Goal: Task Accomplishment & Management: Manage account settings

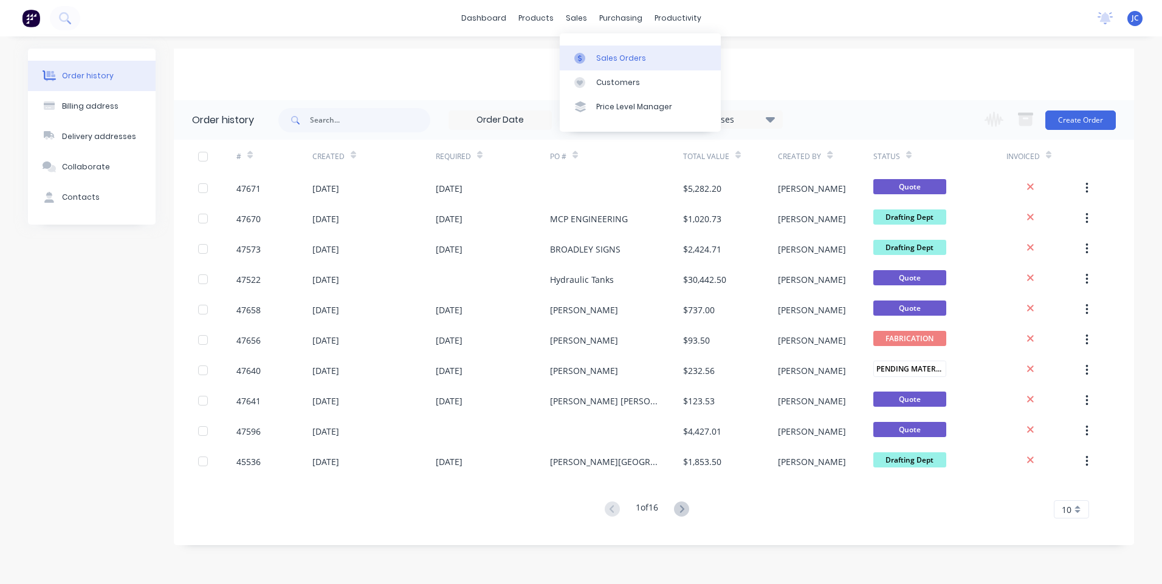
click at [591, 59] on div at bounding box center [583, 58] width 18 height 11
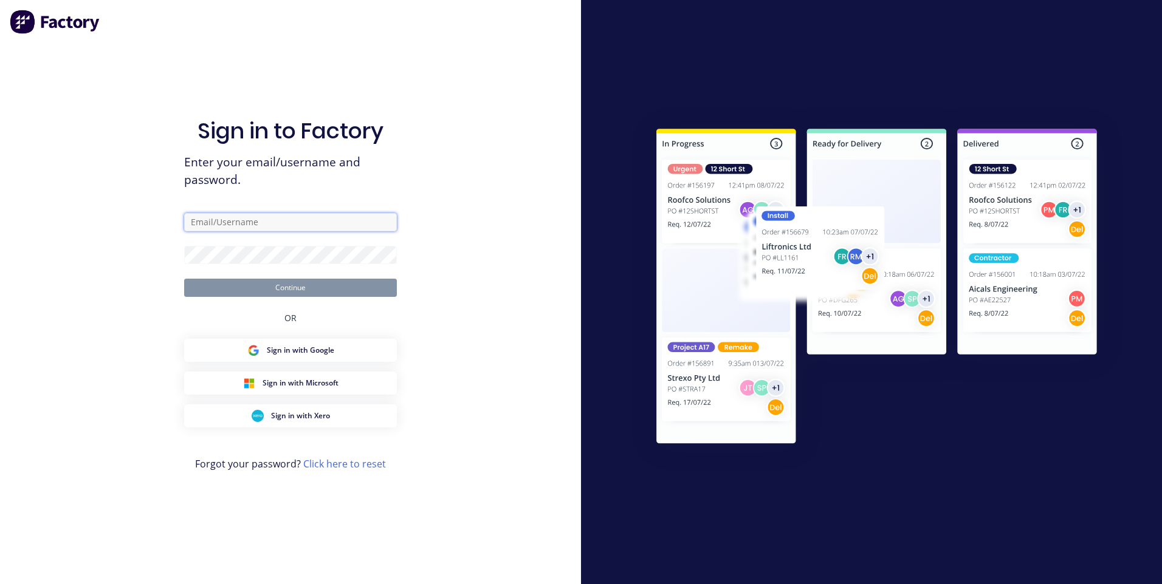
type input "[EMAIL_ADDRESS][DOMAIN_NAME]"
click at [303, 283] on button "Continue" at bounding box center [290, 288] width 213 height 18
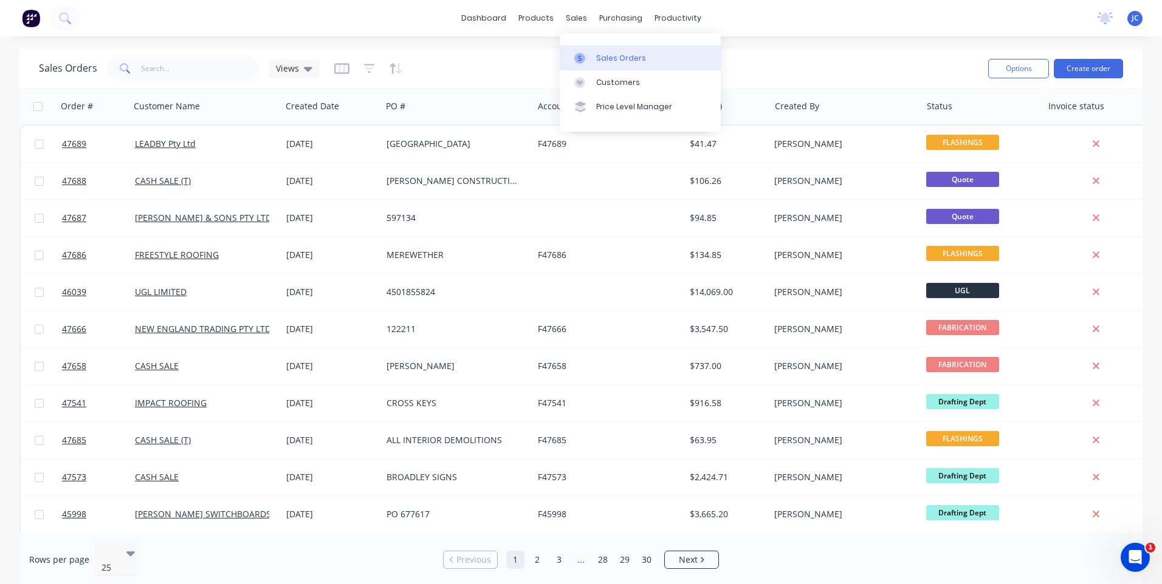
click at [586, 60] on div at bounding box center [583, 58] width 18 height 11
click at [180, 67] on input "text" at bounding box center [200, 69] width 118 height 24
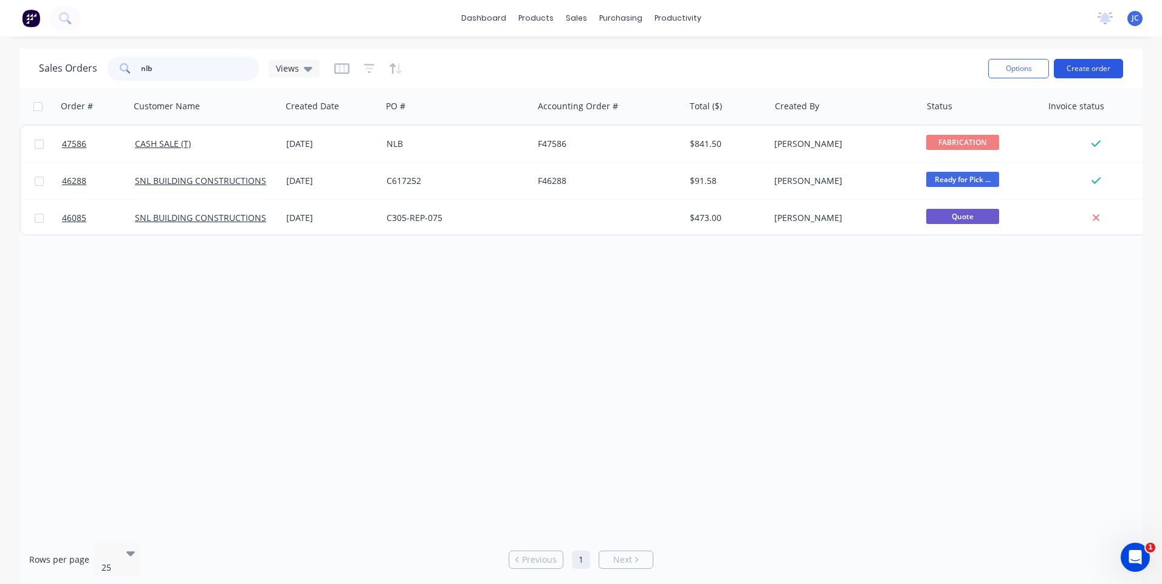
type input "nlb"
click at [1084, 67] on button "Create order" at bounding box center [1087, 68] width 69 height 19
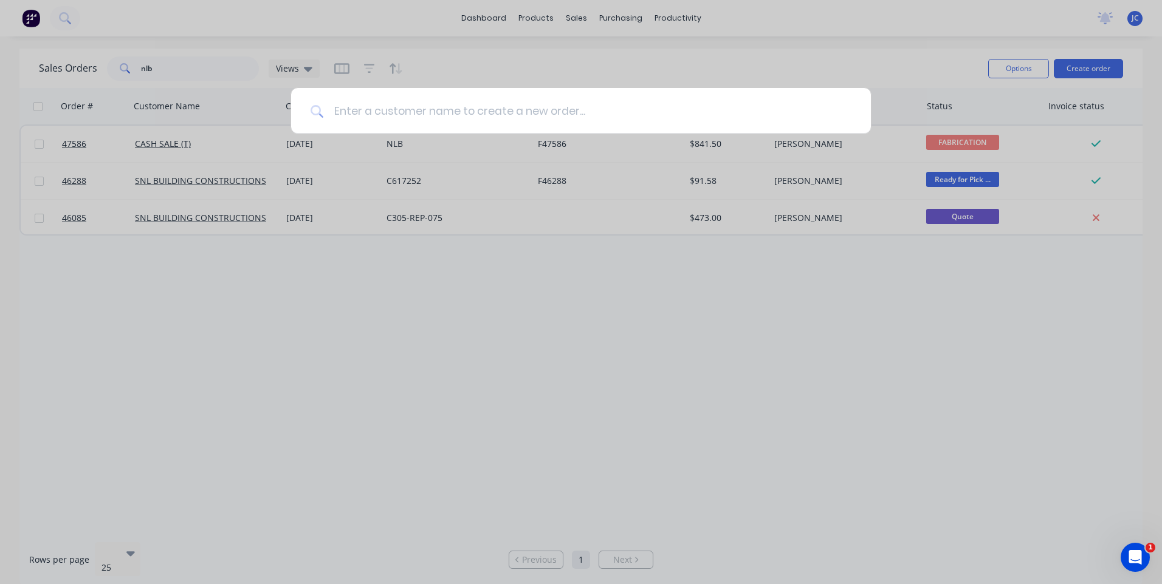
click at [403, 108] on input at bounding box center [587, 111] width 527 height 46
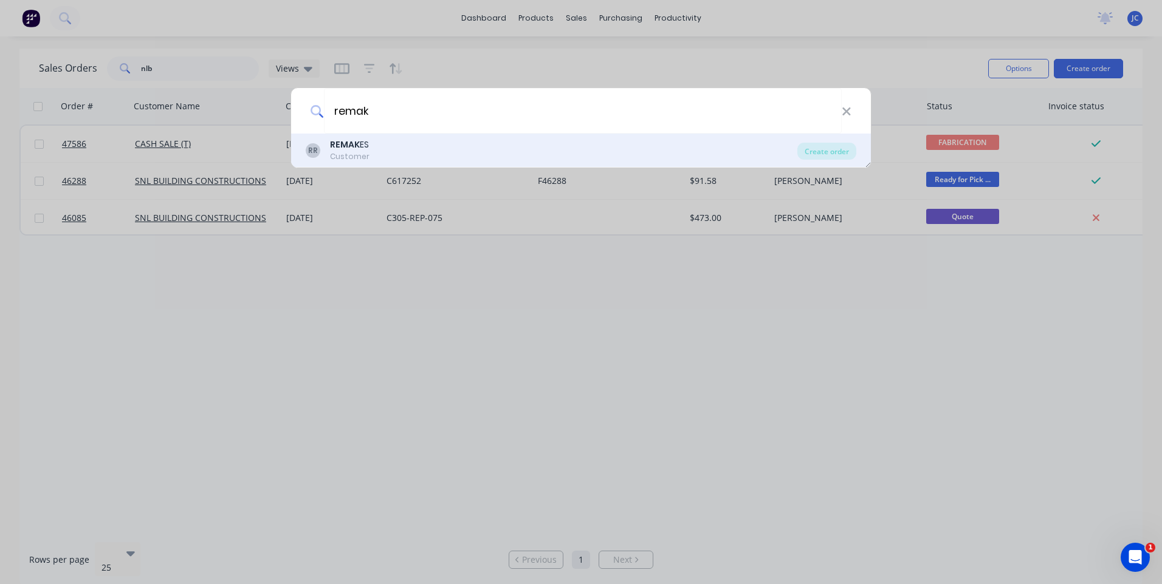
type input "remak"
click at [348, 152] on div "Customer" at bounding box center [349, 156] width 39 height 11
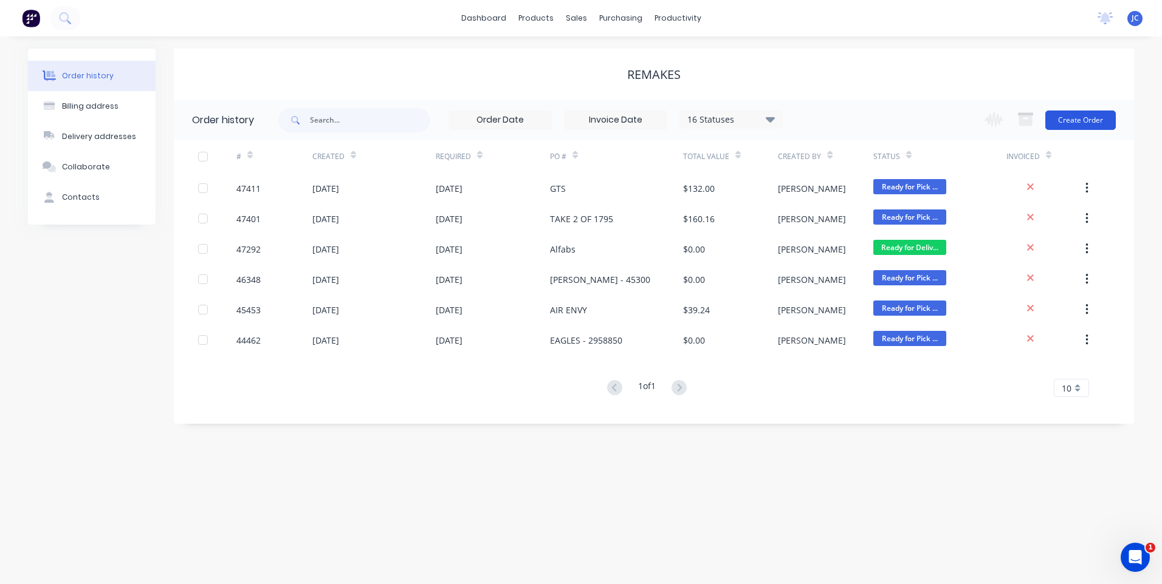
click at [1073, 114] on button "Create Order" at bounding box center [1080, 120] width 70 height 19
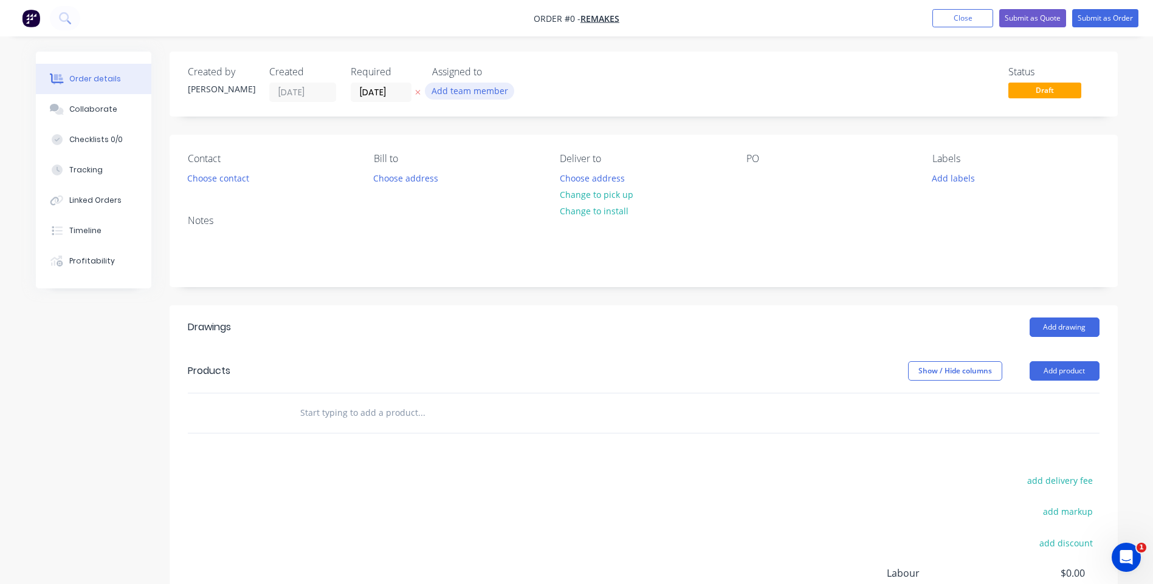
click at [467, 91] on button "Add team member" at bounding box center [469, 91] width 89 height 16
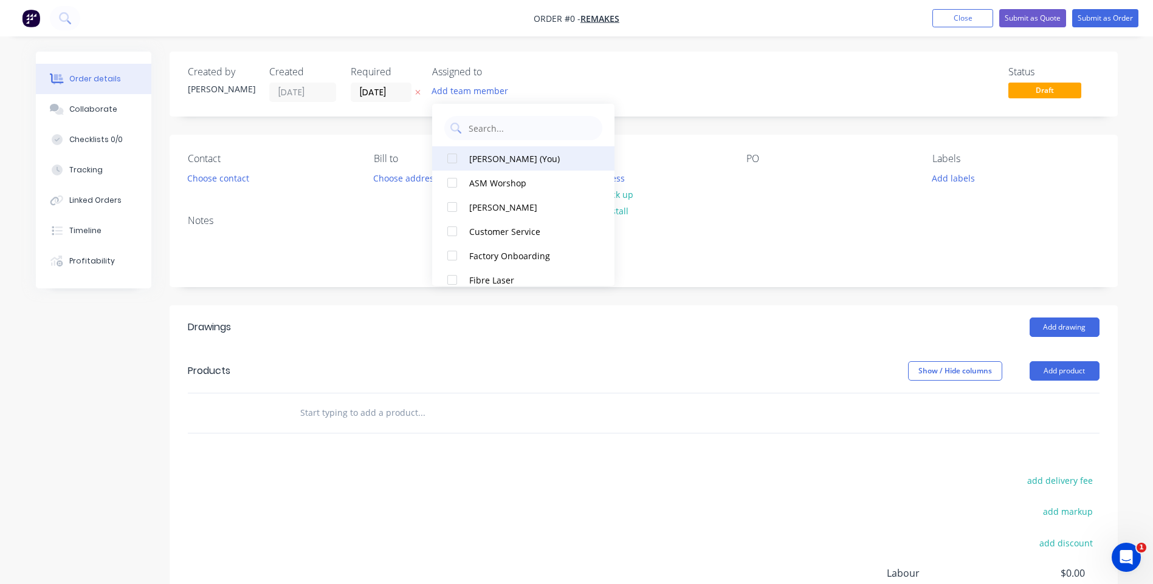
click at [485, 153] on div "[PERSON_NAME] (You)" at bounding box center [530, 158] width 122 height 13
click at [665, 146] on div "Order details Collaborate Checklists 0/0 Tracking Linked Orders Timeline Profit…" at bounding box center [577, 384] width 1106 height 665
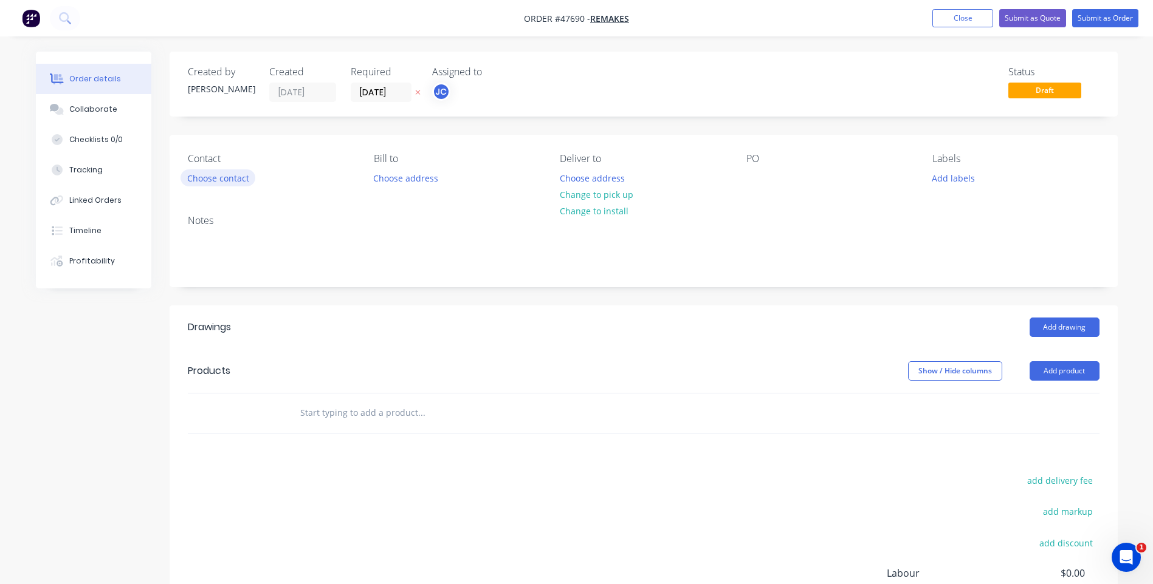
click at [231, 185] on button "Choose contact" at bounding box center [217, 178] width 75 height 16
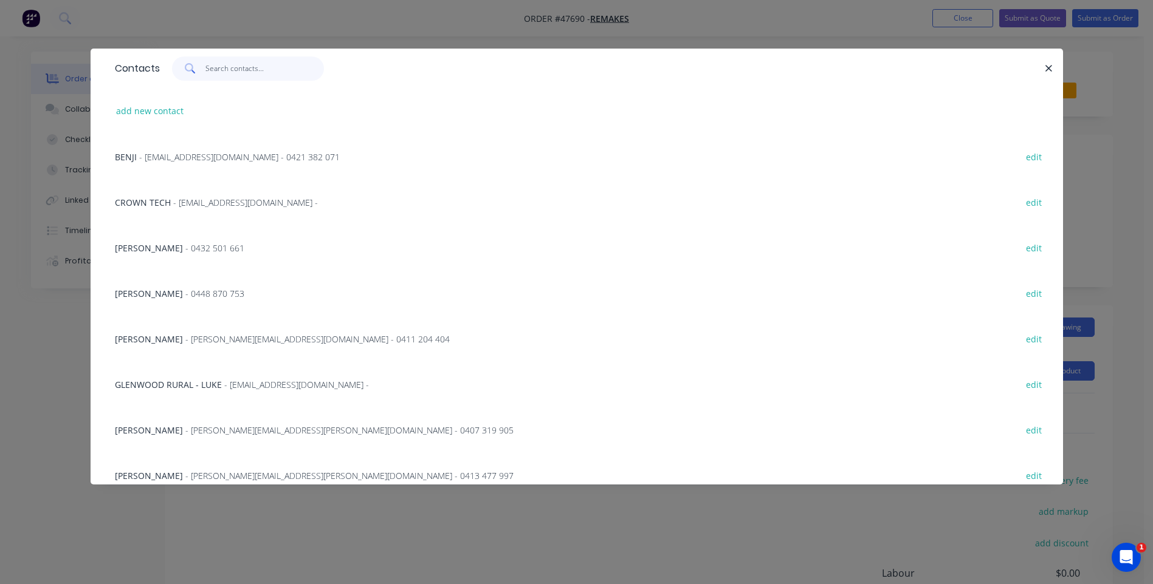
click at [220, 64] on input "text" at bounding box center [264, 69] width 118 height 24
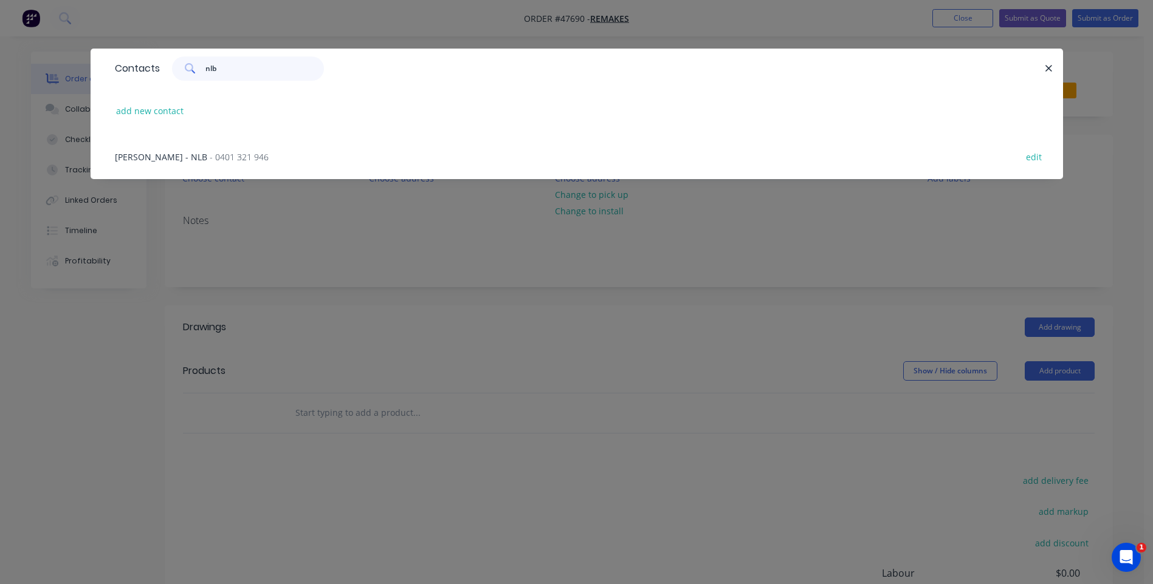
type input "nlb"
click at [136, 152] on span "[PERSON_NAME] - NLB" at bounding box center [161, 157] width 92 height 12
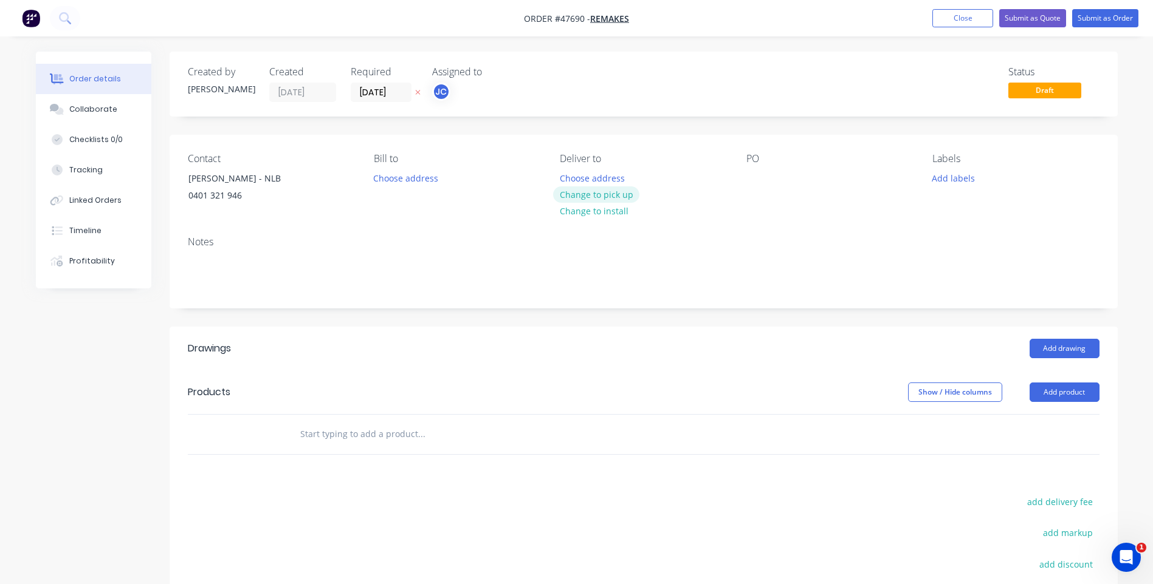
click at [608, 196] on button "Change to pick up" at bounding box center [596, 195] width 86 height 16
click at [755, 175] on div at bounding box center [755, 179] width 19 height 18
click at [957, 181] on button "Add labels" at bounding box center [953, 178] width 56 height 16
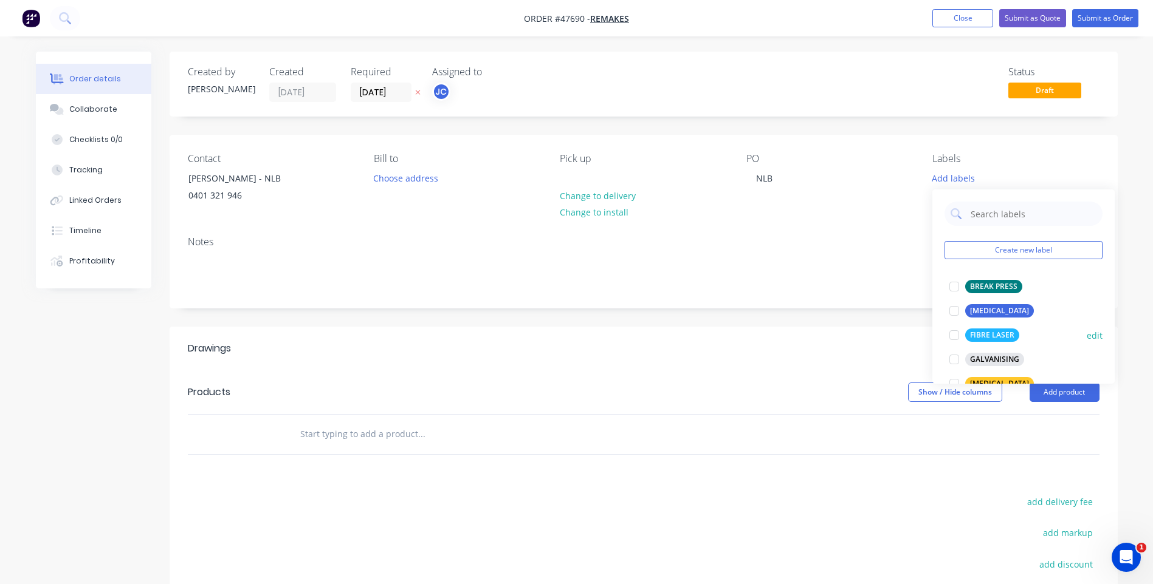
click at [958, 331] on div at bounding box center [954, 335] width 24 height 24
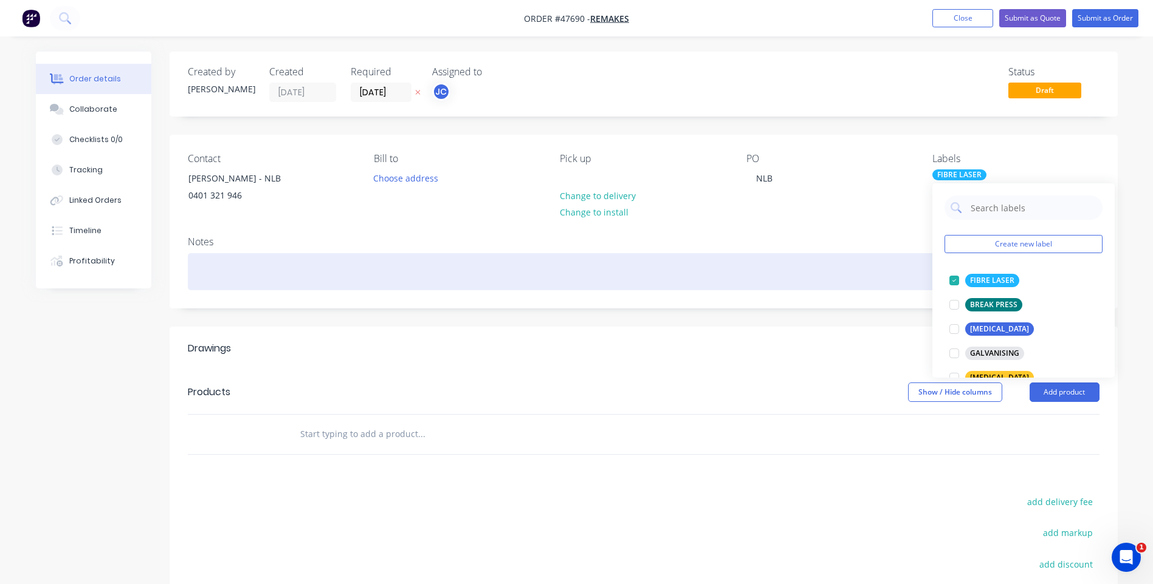
click at [883, 261] on div at bounding box center [643, 271] width 911 height 37
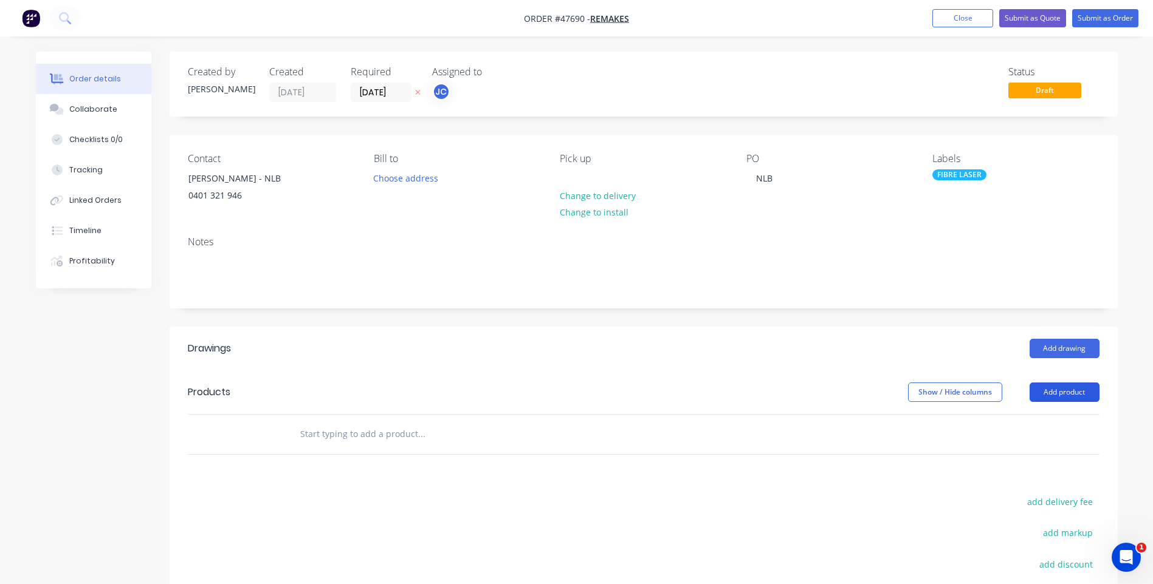
click at [1060, 387] on button "Add product" at bounding box center [1064, 392] width 70 height 19
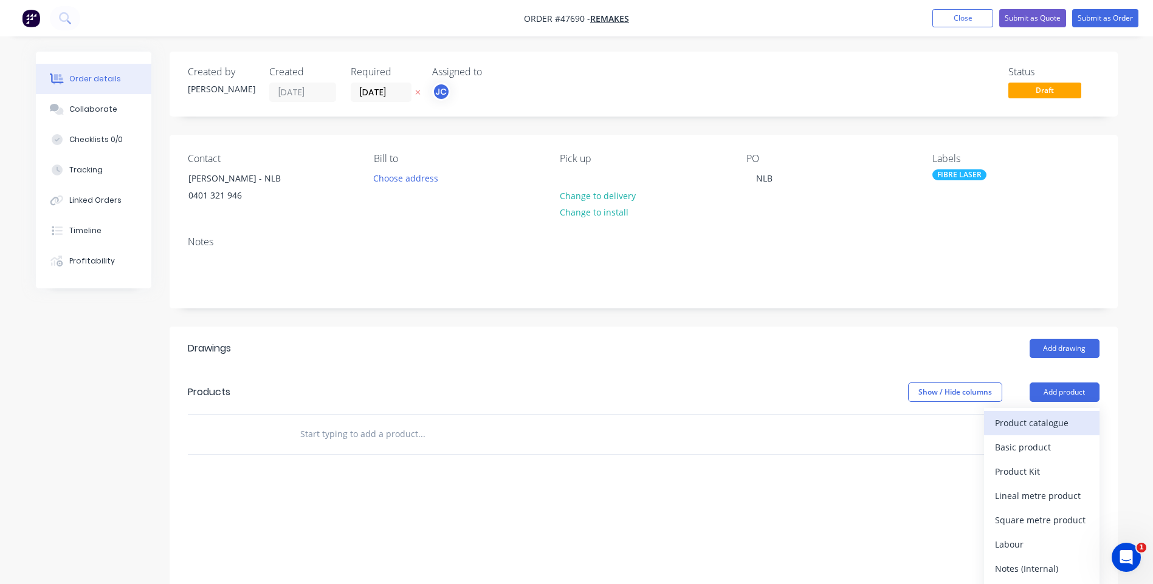
click at [1047, 423] on div "Product catalogue" at bounding box center [1042, 423] width 94 height 18
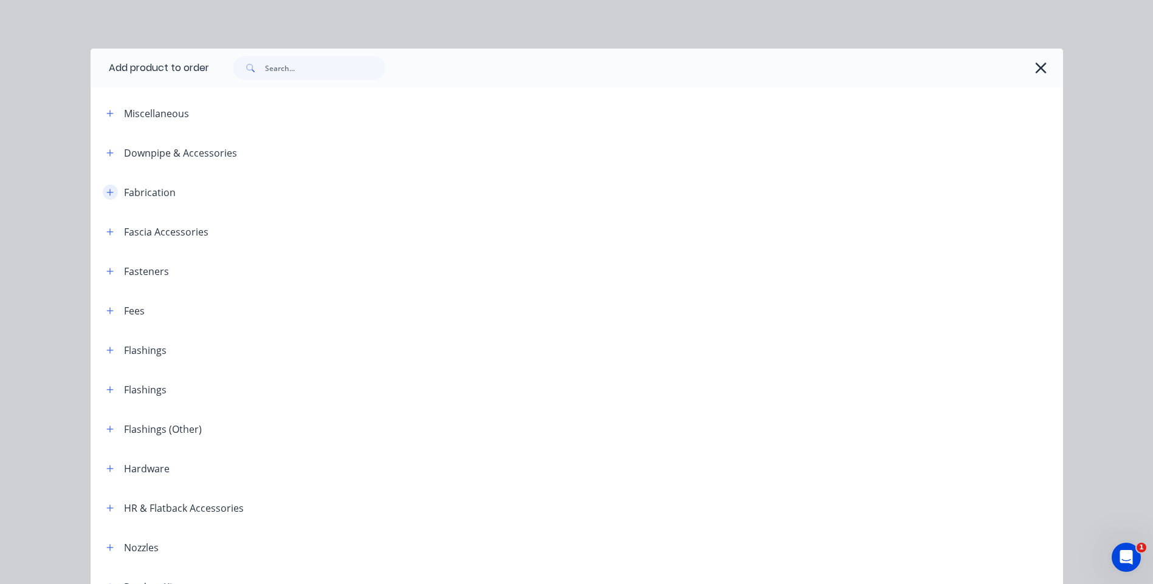
click at [106, 189] on icon "button" at bounding box center [109, 192] width 7 height 9
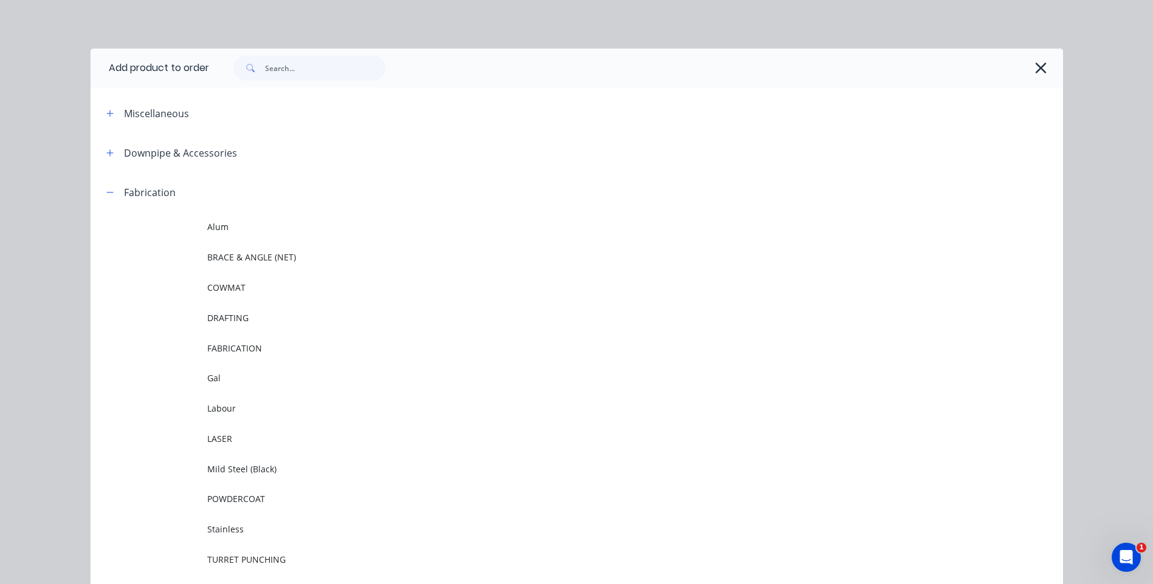
click at [234, 440] on span "LASER" at bounding box center [549, 439] width 684 height 13
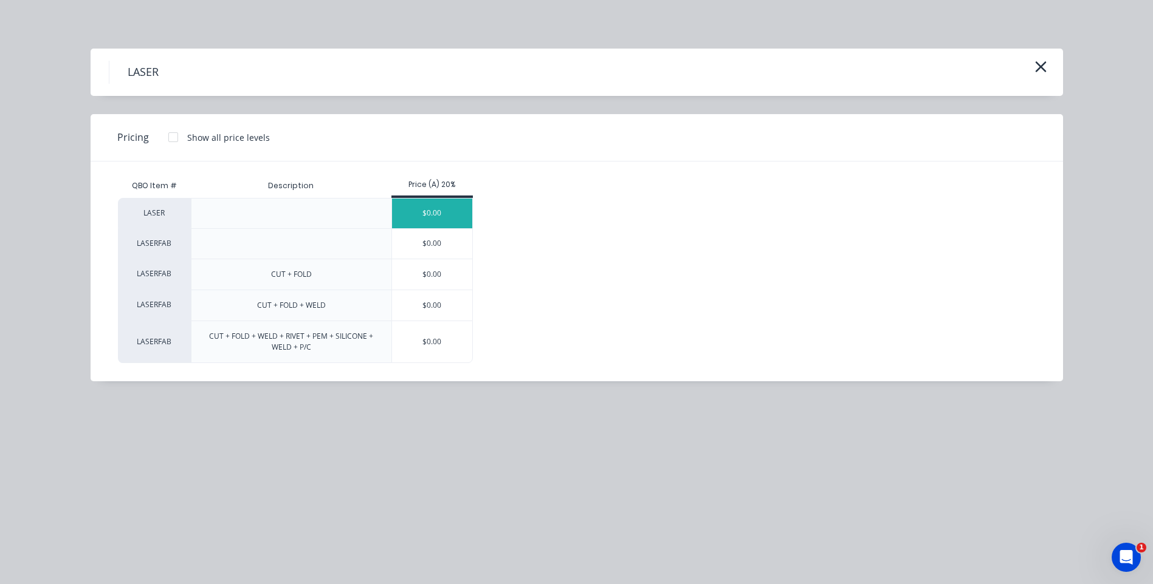
click at [453, 208] on div "$0.00" at bounding box center [432, 214] width 81 height 30
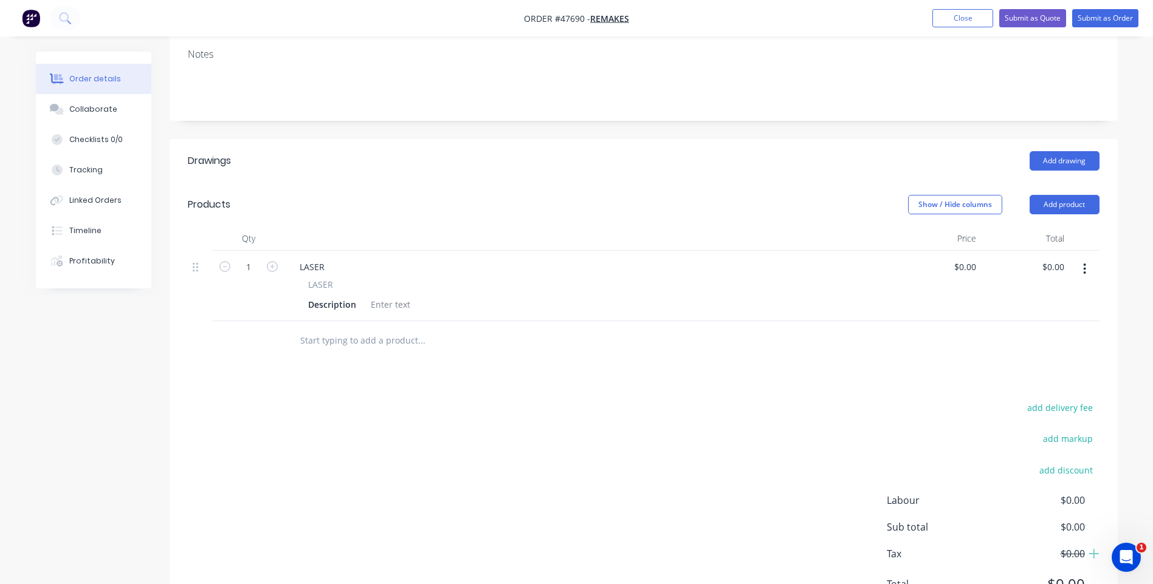
scroll to position [247, 0]
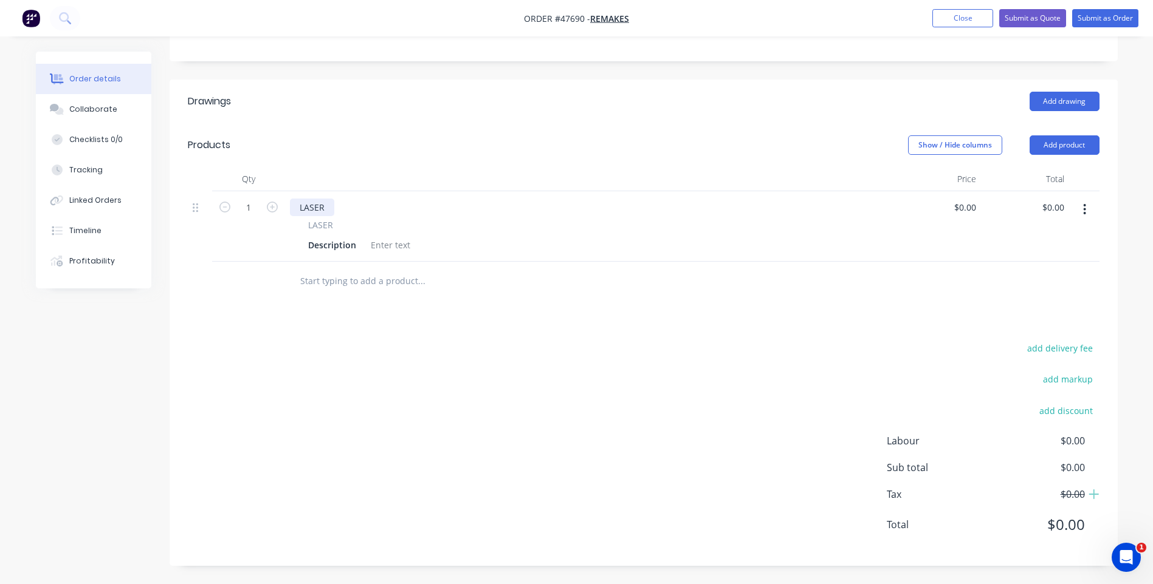
click at [319, 206] on div "LASER" at bounding box center [312, 208] width 44 height 18
drag, startPoint x: 326, startPoint y: 207, endPoint x: 298, endPoint y: 206, distance: 28.0
click at [298, 206] on div "LASER" at bounding box center [312, 208] width 44 height 18
click at [332, 243] on div "Description" at bounding box center [332, 245] width 58 height 18
drag, startPoint x: 356, startPoint y: 244, endPoint x: 303, endPoint y: 245, distance: 52.9
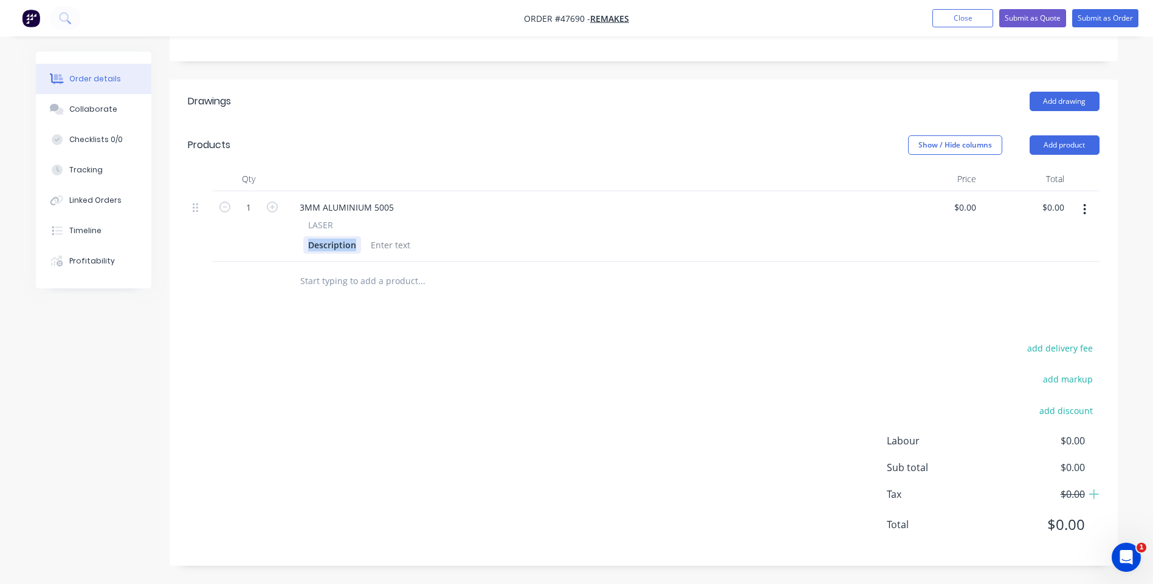
click at [303, 245] on div "Description" at bounding box center [332, 245] width 58 height 18
click at [477, 250] on div "COMMON LEFT 1810x180" at bounding box center [586, 245] width 566 height 18
click at [661, 258] on div "3MM ALUMINIUM 5005 LASER COMMON LEFT 1810x180 CUT ONLY" at bounding box center [589, 226] width 608 height 70
click at [967, 208] on input "0" at bounding box center [967, 208] width 28 height 18
click at [967, 208] on input "0" at bounding box center [974, 208] width 14 height 18
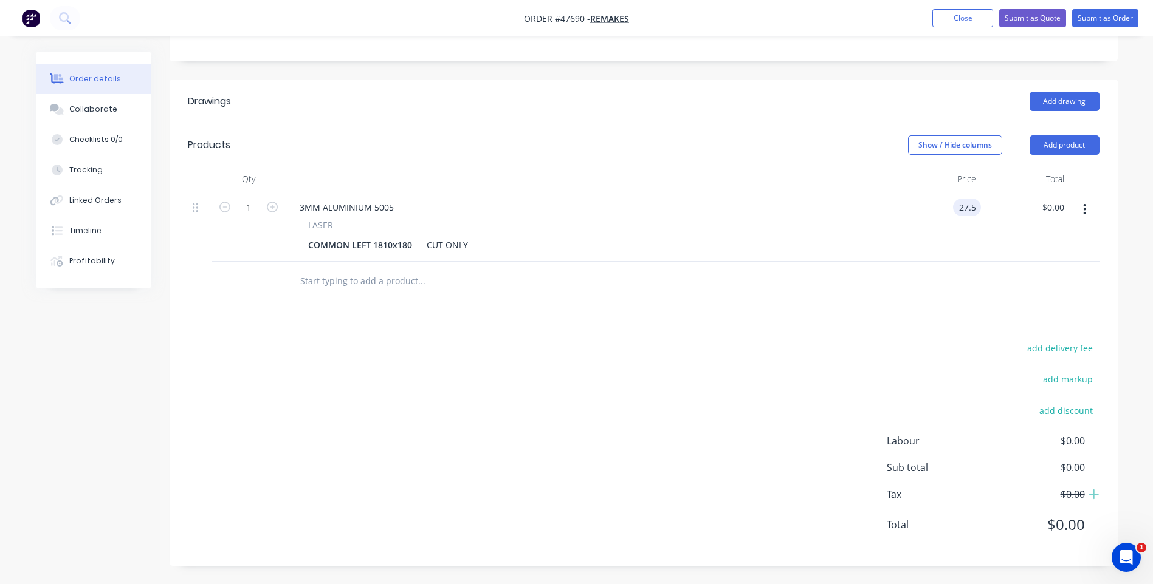
type input "$27.50"
click at [921, 293] on div at bounding box center [643, 281] width 911 height 39
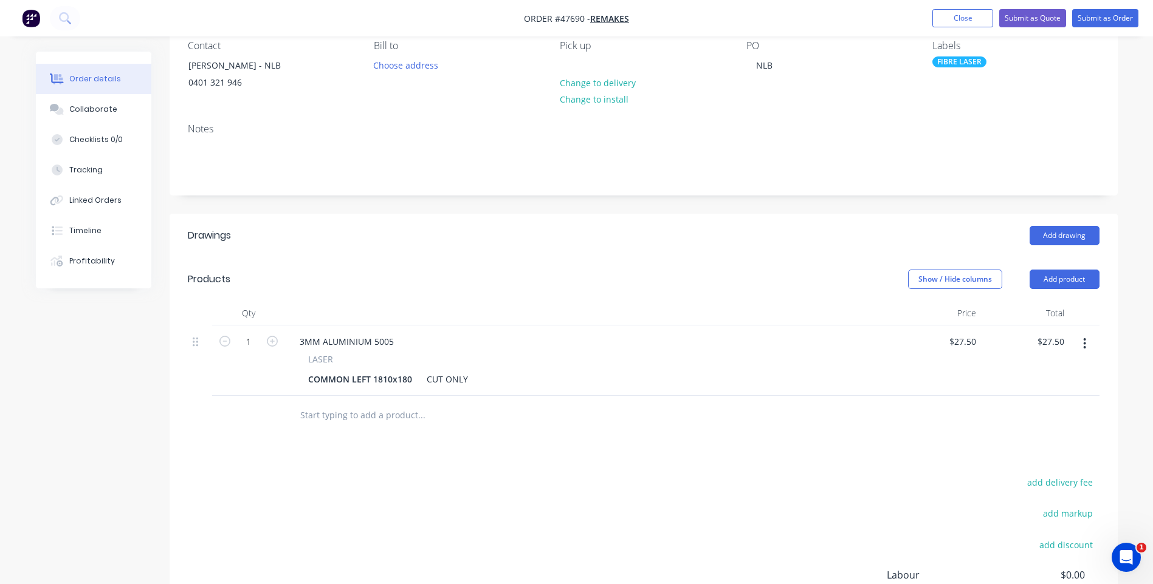
scroll to position [0, 0]
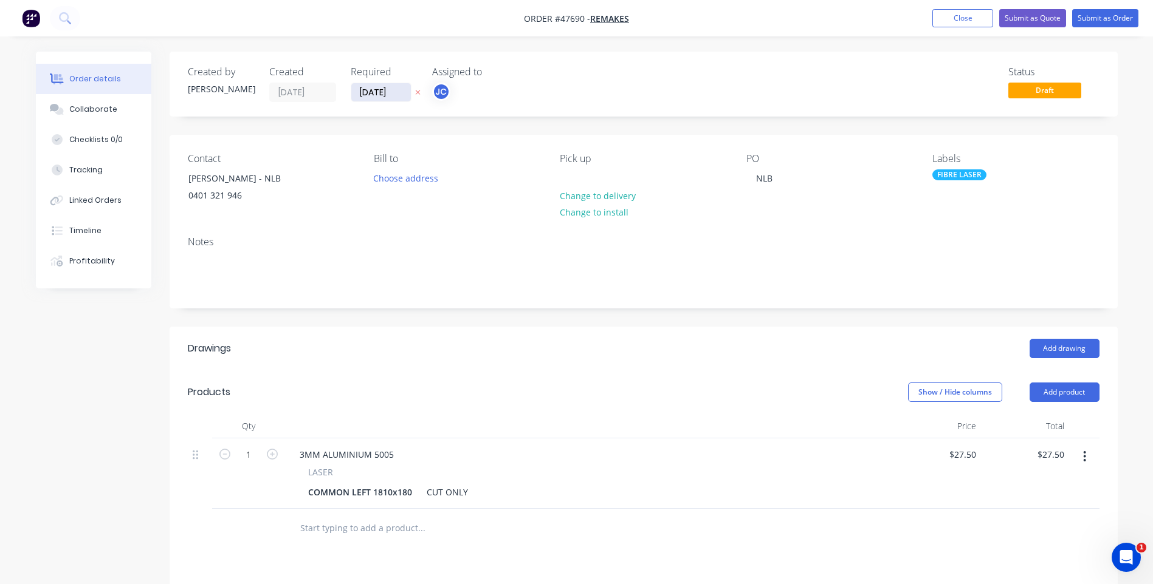
click at [384, 92] on input "[DATE]" at bounding box center [381, 92] width 60 height 18
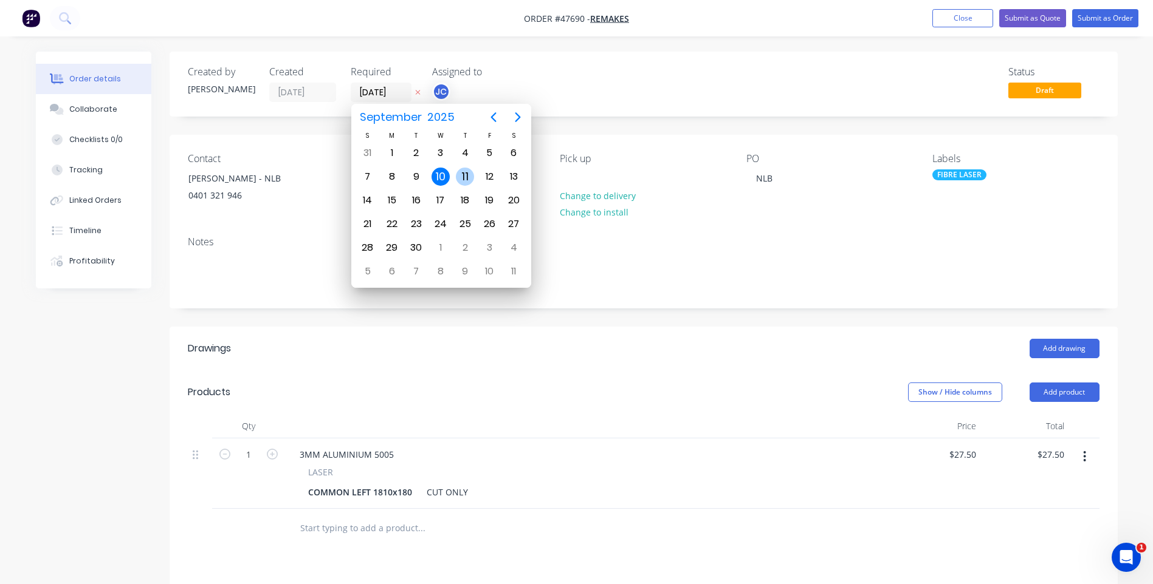
click at [465, 170] on div "11" at bounding box center [465, 177] width 18 height 18
type input "[DATE]"
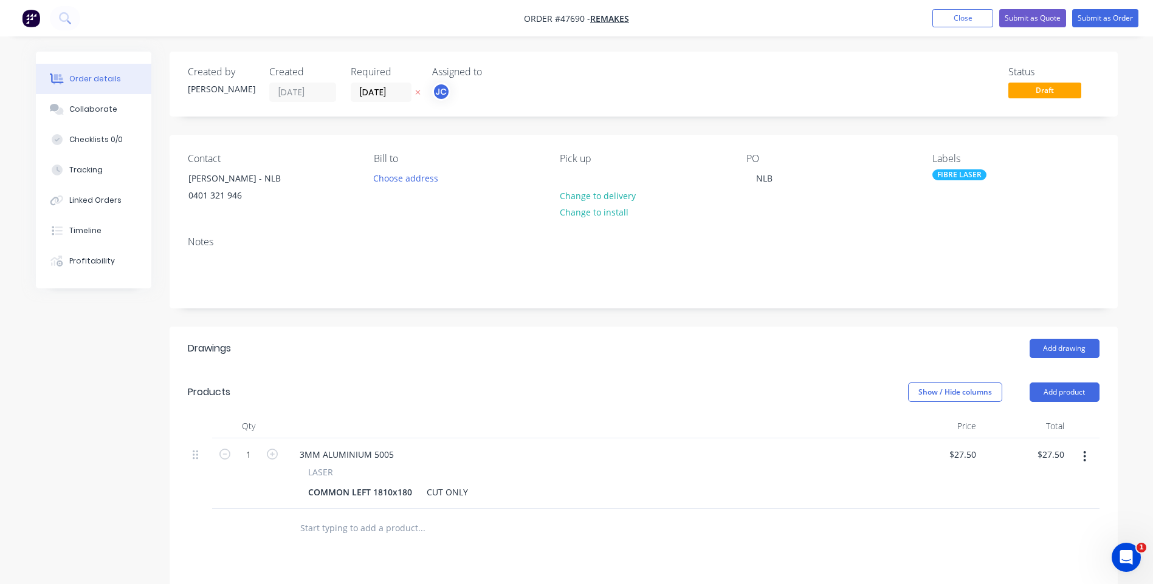
click at [729, 126] on div "Created by [PERSON_NAME] Created [DATE] Required [DATE] Assigned to JC Status D…" at bounding box center [644, 433] width 948 height 762
click at [1102, 16] on button "Submit as Order" at bounding box center [1105, 18] width 66 height 18
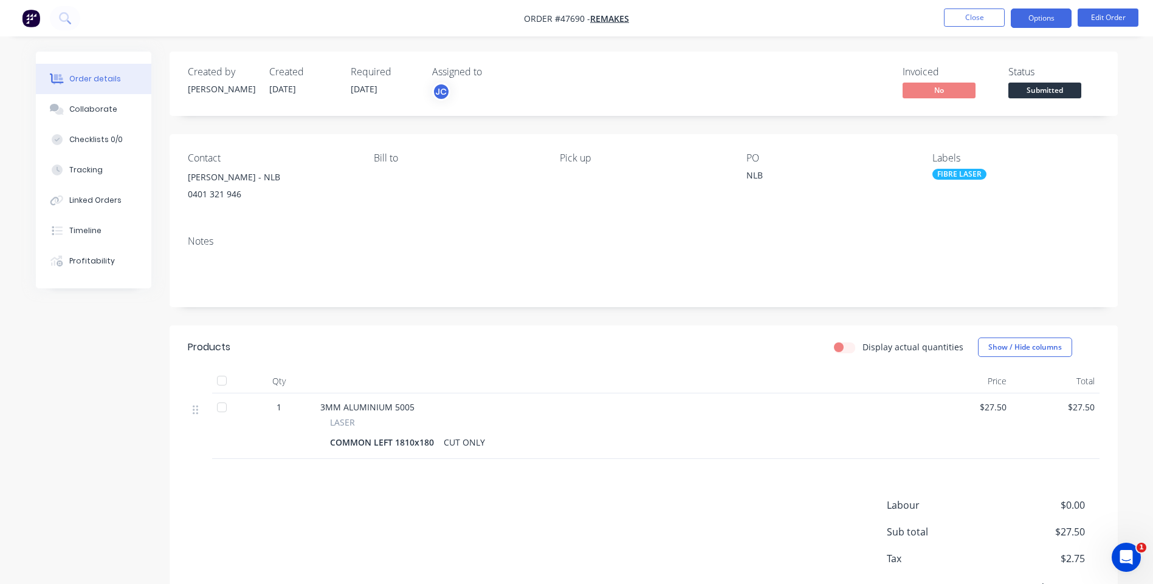
click at [1029, 25] on button "Options" at bounding box center [1040, 18] width 61 height 19
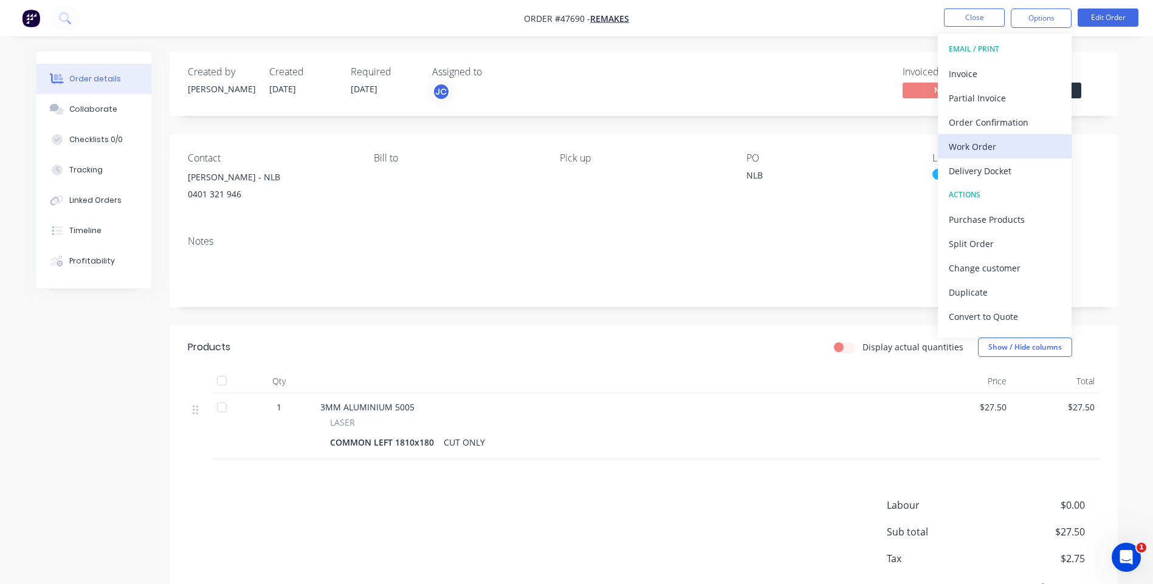
click at [981, 149] on div "Work Order" at bounding box center [1004, 147] width 112 height 18
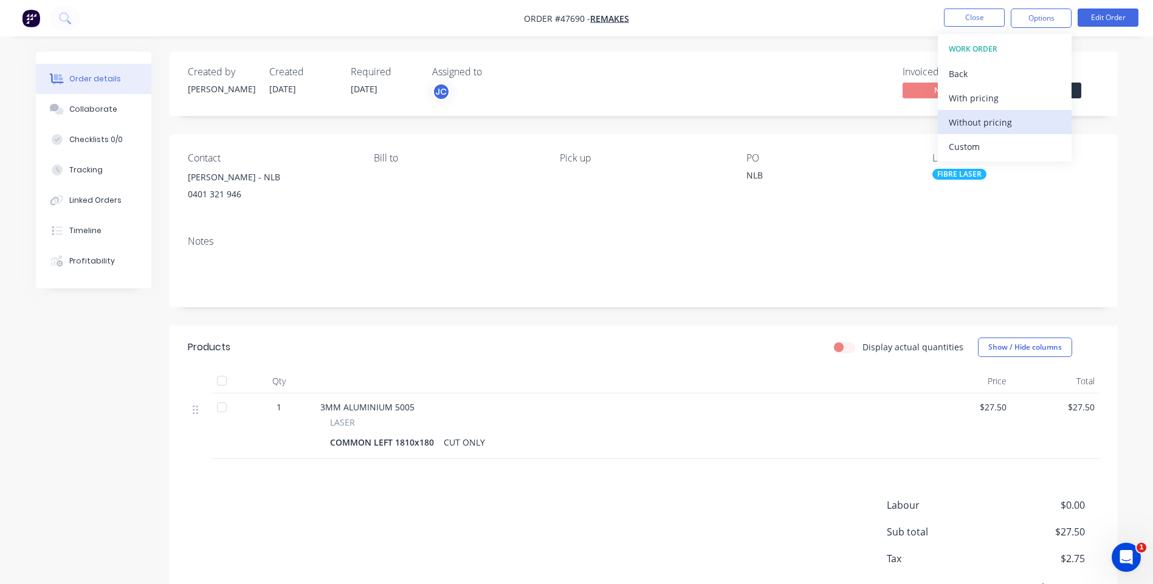
click at [981, 119] on div "Without pricing" at bounding box center [1004, 123] width 112 height 18
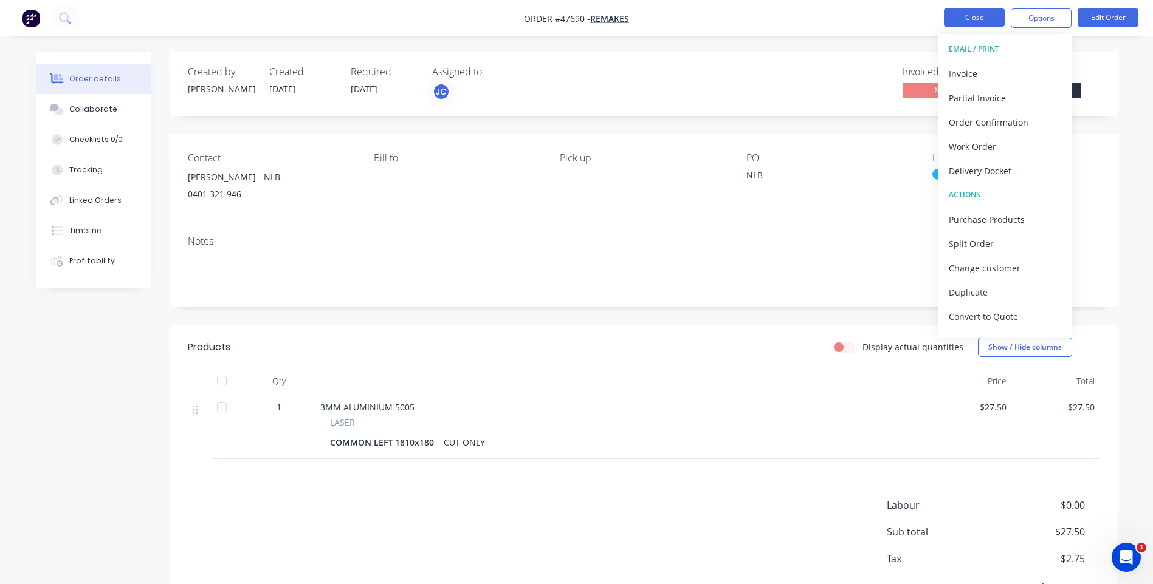
click at [983, 12] on button "Close" at bounding box center [974, 18] width 61 height 18
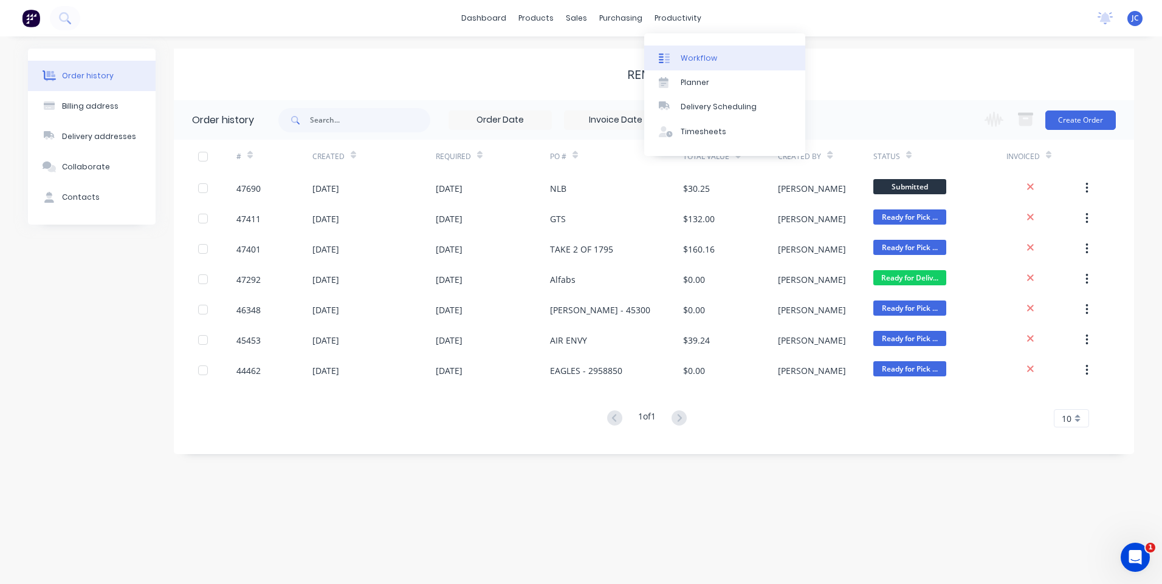
click at [676, 50] on link "Workflow" at bounding box center [724, 58] width 161 height 24
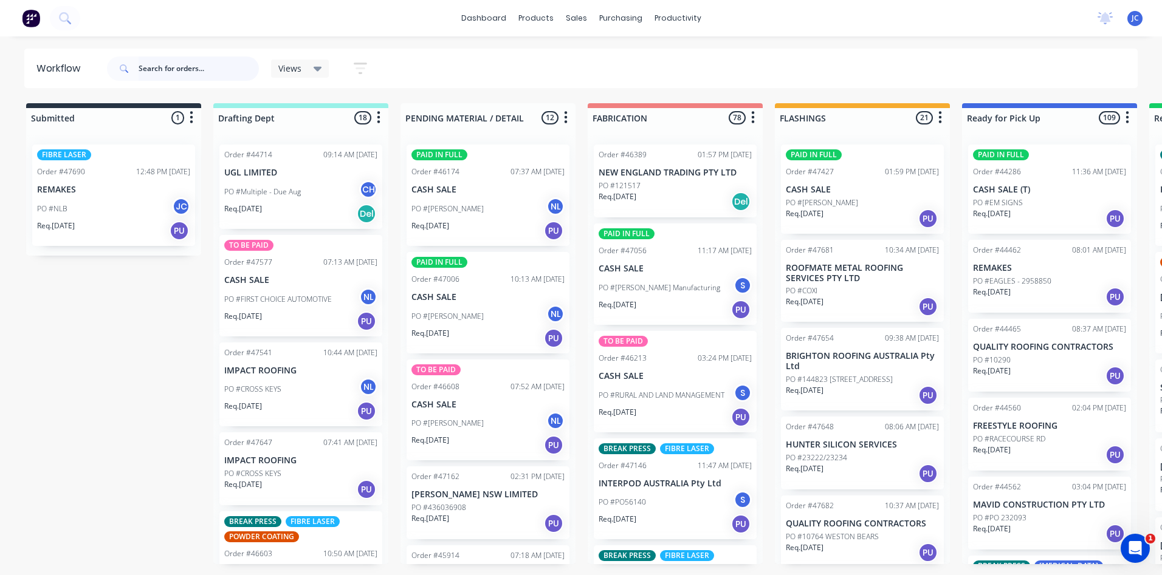
click at [183, 68] on input "text" at bounding box center [199, 69] width 120 height 24
type input "southcott"
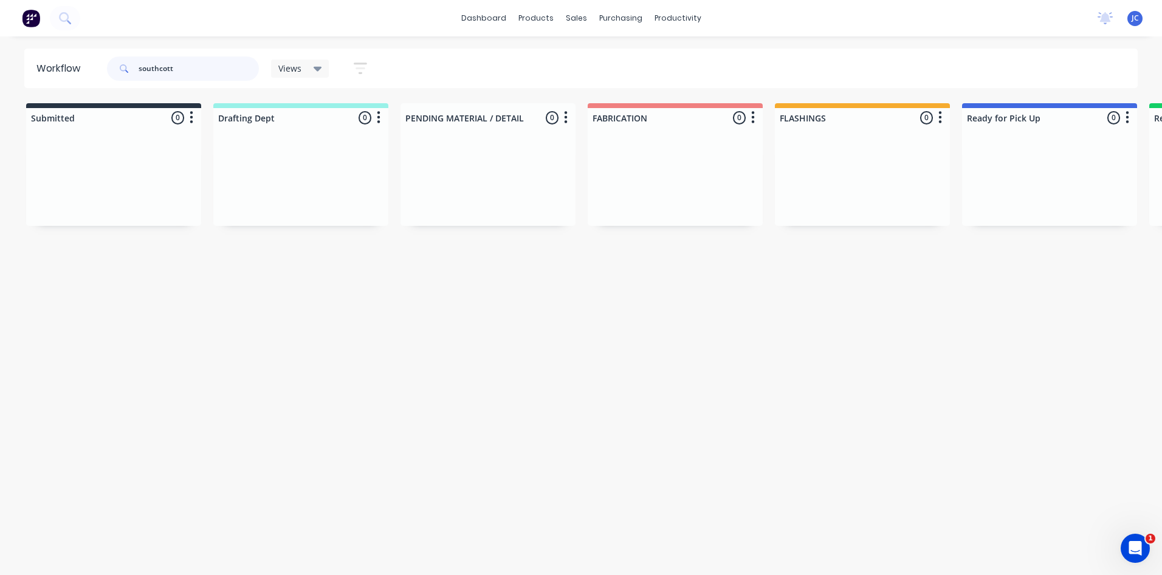
drag, startPoint x: 186, startPoint y: 70, endPoint x: 137, endPoint y: 76, distance: 49.5
click at [137, 76] on div "southcott" at bounding box center [183, 69] width 152 height 24
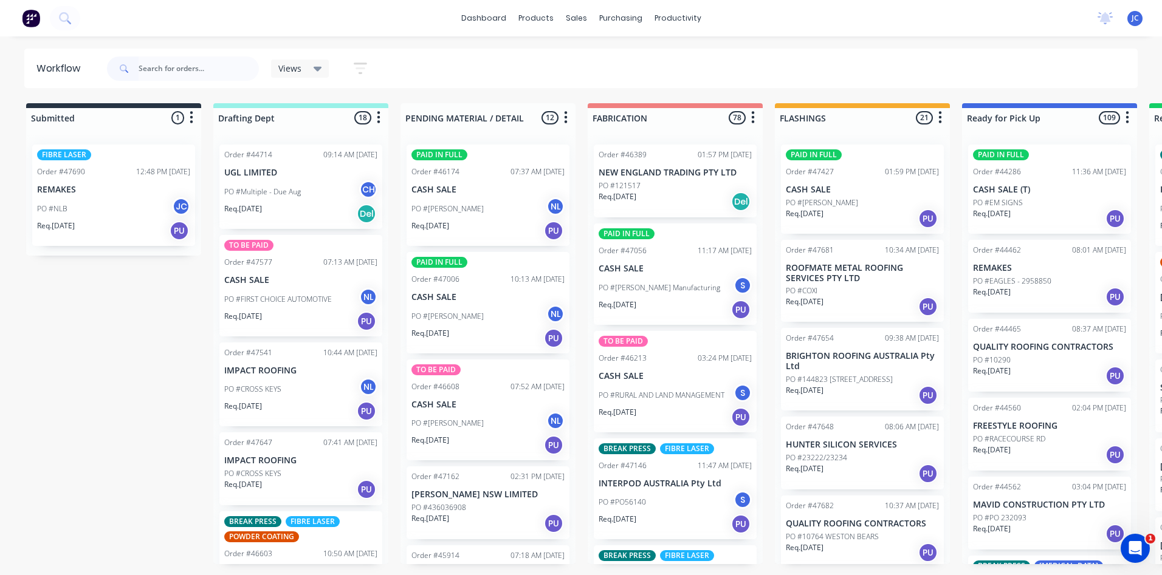
click at [36, 176] on div "FIBRE LASER Order #47690 12:48 PM [DATE] REMAKES PO #NLB JC Req. [DATE] PU" at bounding box center [113, 195] width 163 height 101
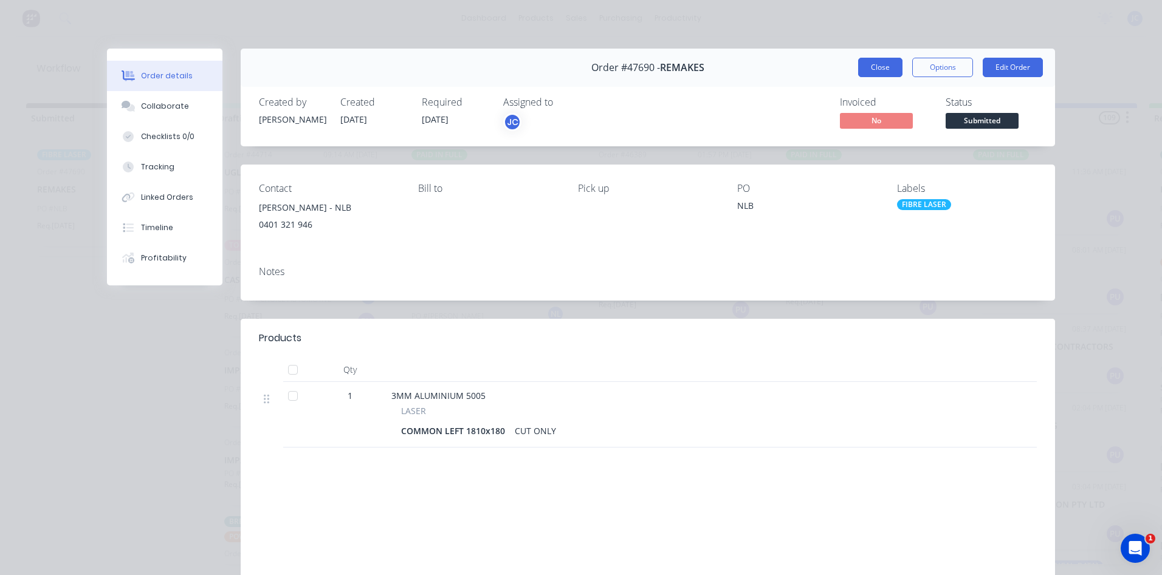
click at [869, 69] on button "Close" at bounding box center [880, 67] width 44 height 19
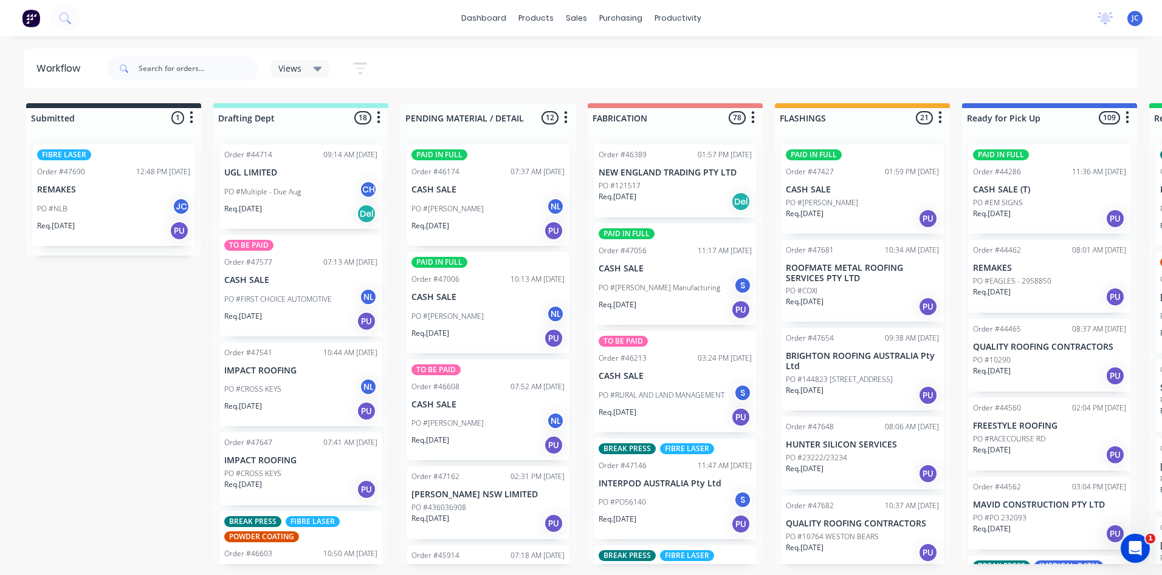
click at [809, 43] on div "dashboard products sales purchasing productivity dashboard products Product Cat…" at bounding box center [581, 251] width 1162 height 502
click at [170, 67] on input "text" at bounding box center [199, 69] width 120 height 24
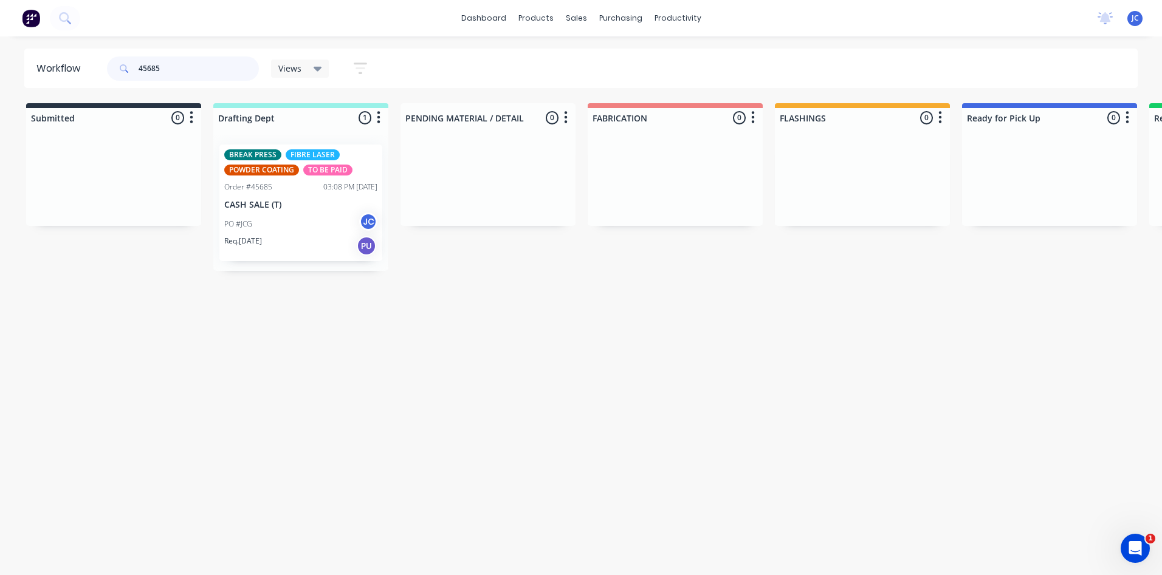
type input "45685"
click at [333, 222] on div "PO #JCG JC" at bounding box center [300, 224] width 153 height 23
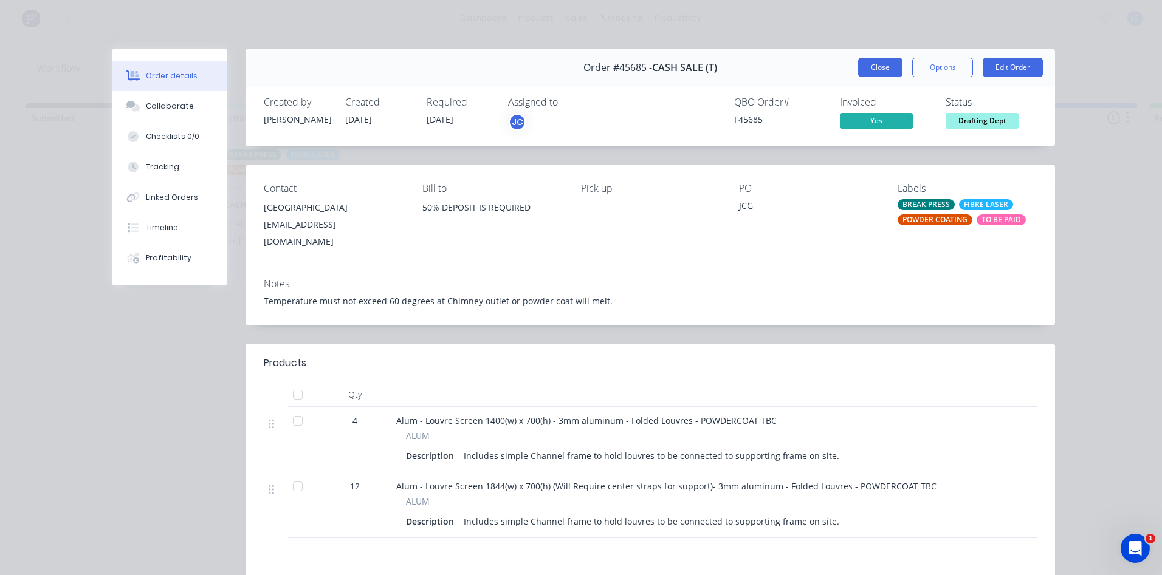
click at [871, 66] on button "Close" at bounding box center [880, 67] width 44 height 19
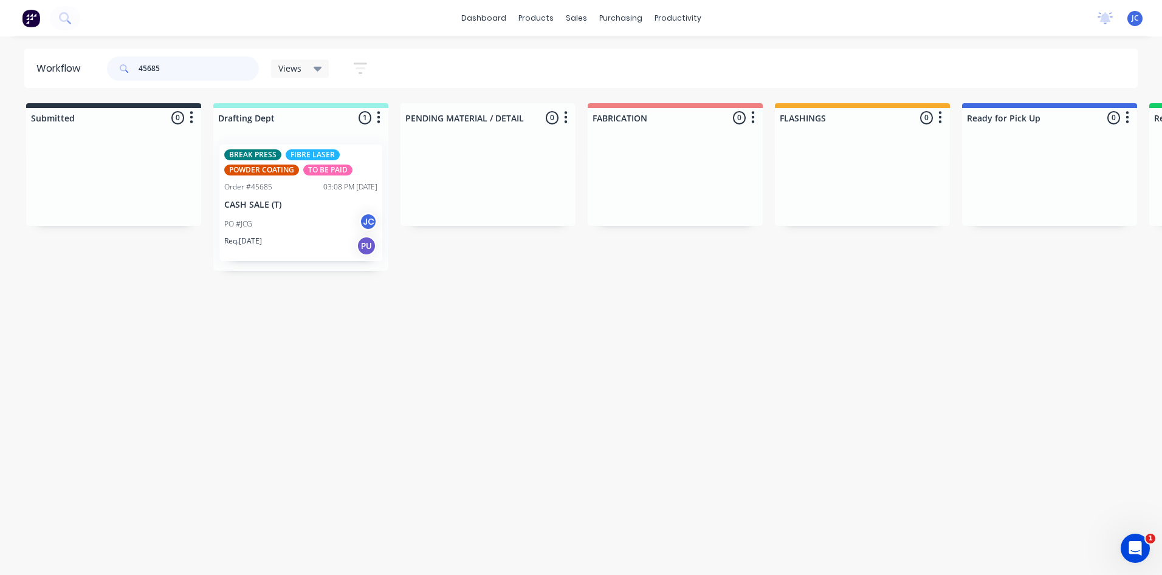
drag, startPoint x: 179, startPoint y: 72, endPoint x: 140, endPoint y: 74, distance: 38.3
click at [140, 74] on input "45685" at bounding box center [199, 69] width 120 height 24
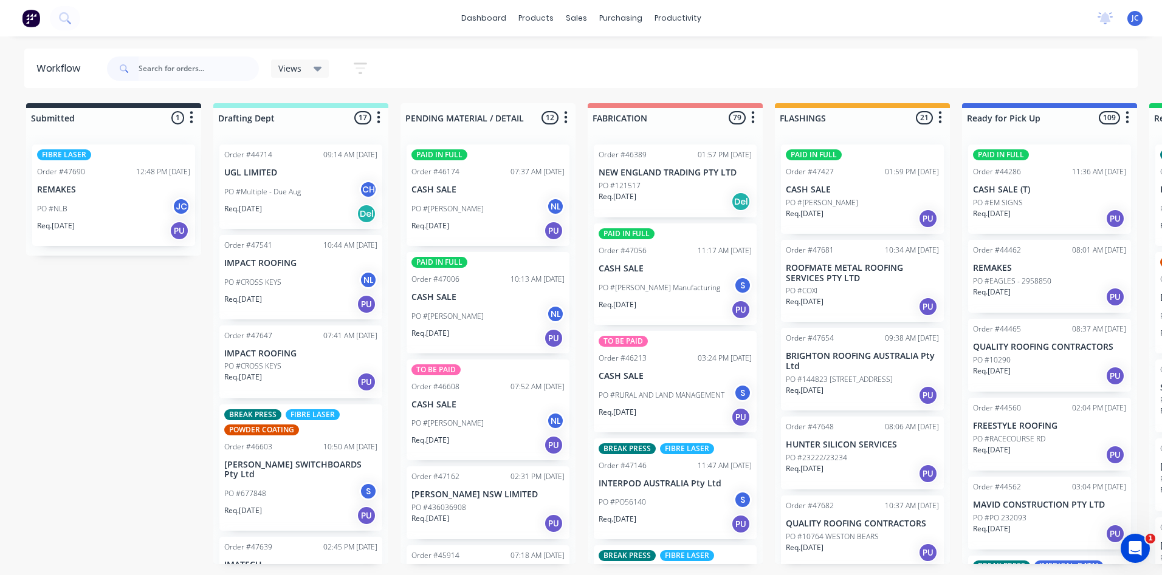
click at [93, 184] on div "FIBRE LASER Order #47690 12:48 PM [DATE] REMAKES PO #NLB JC Req. [DATE] PU" at bounding box center [113, 195] width 163 height 101
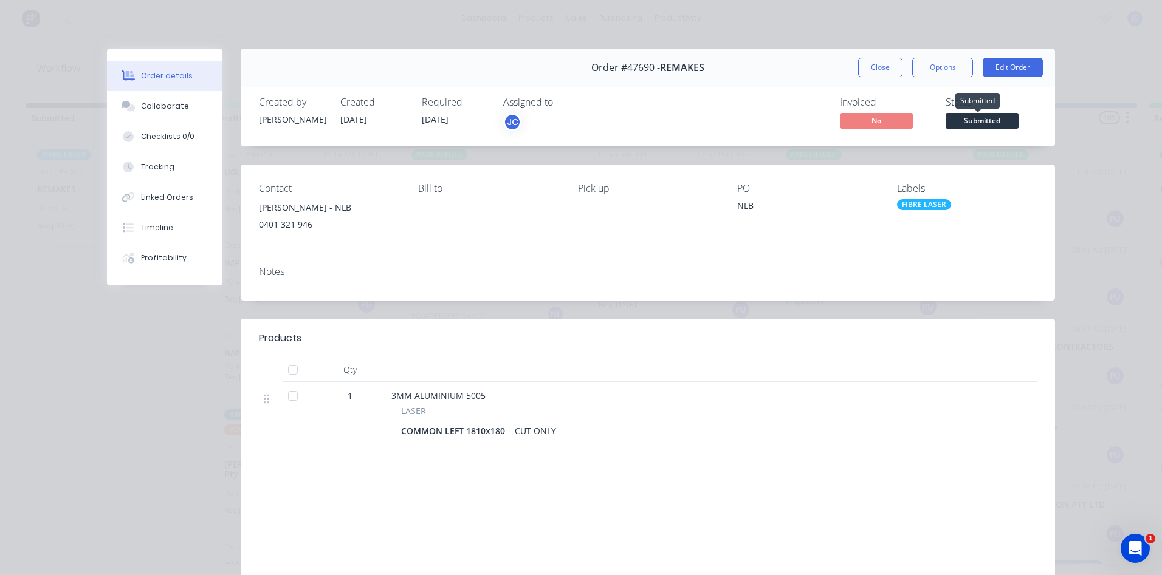
click at [971, 120] on span "Submitted" at bounding box center [981, 120] width 73 height 15
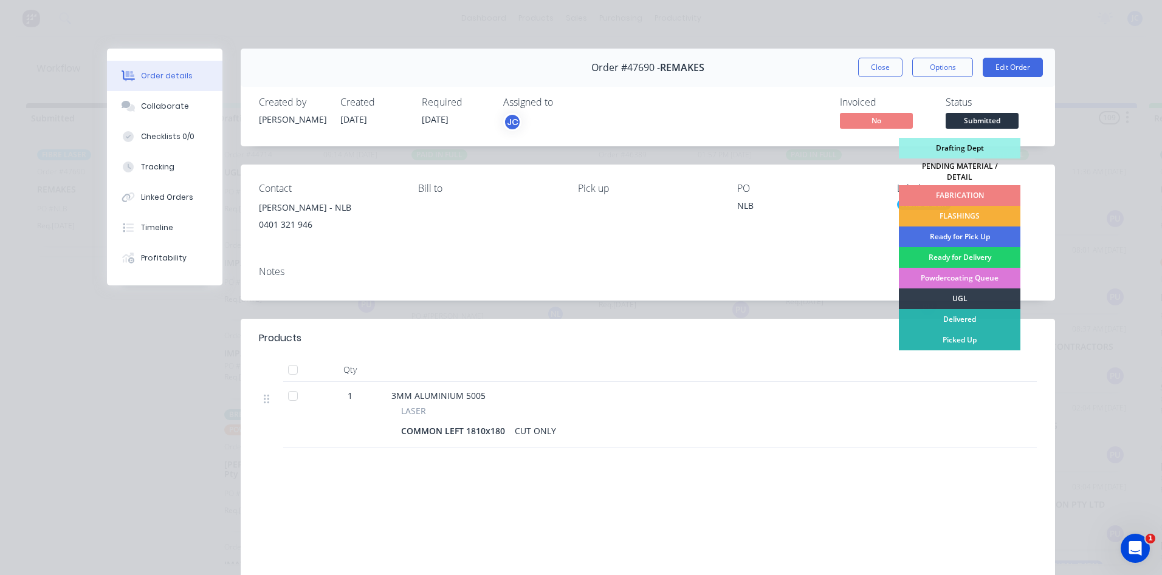
click at [949, 191] on div "FABRICATION" at bounding box center [960, 195] width 122 height 21
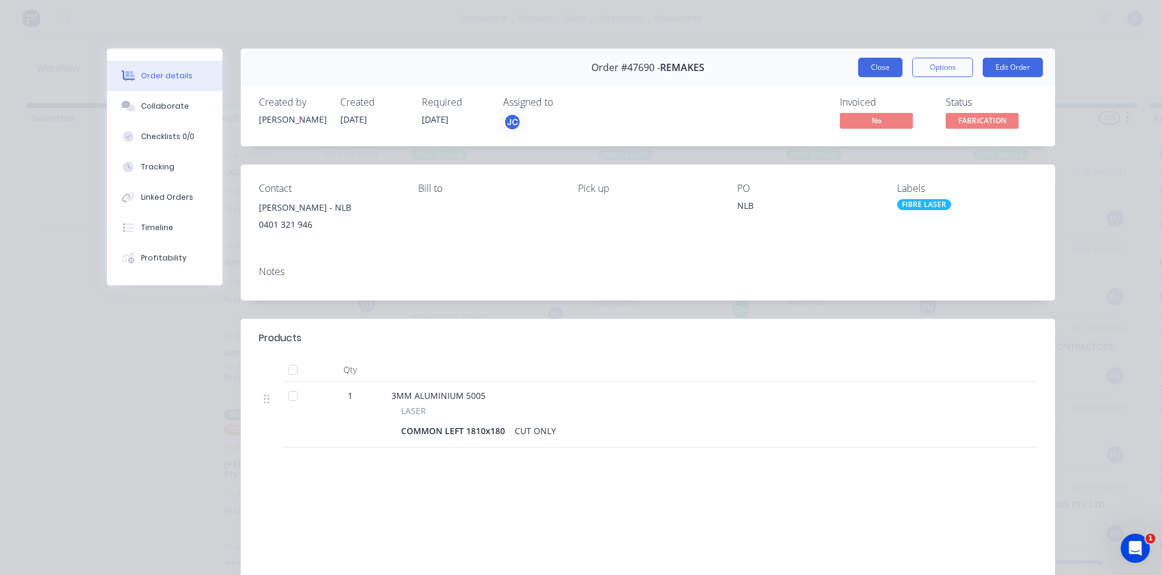
click at [880, 67] on button "Close" at bounding box center [880, 67] width 44 height 19
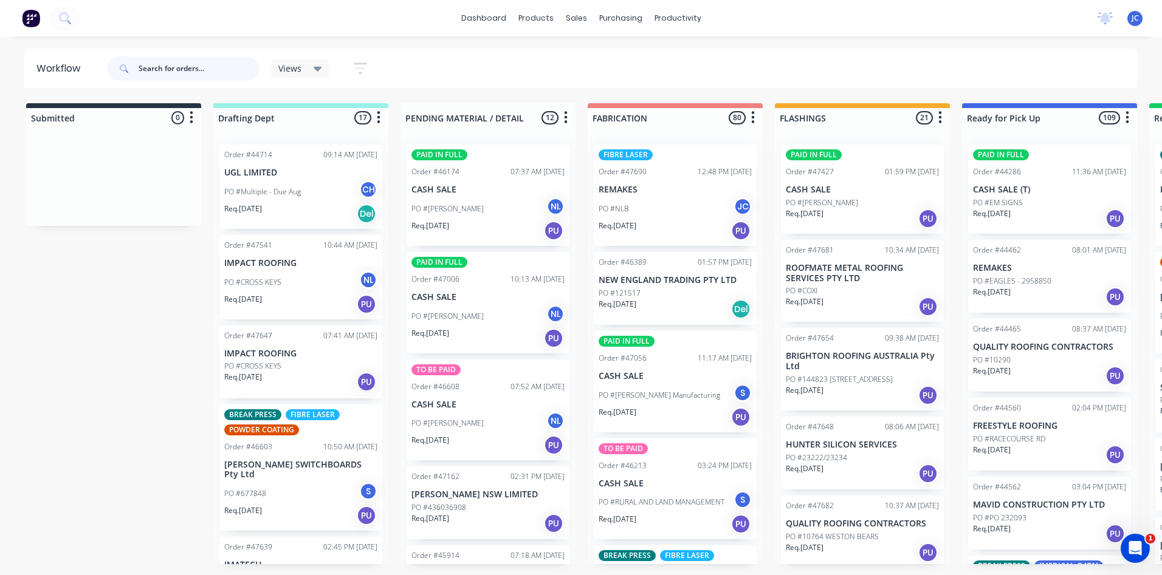
click at [170, 74] on input "text" at bounding box center [199, 69] width 120 height 24
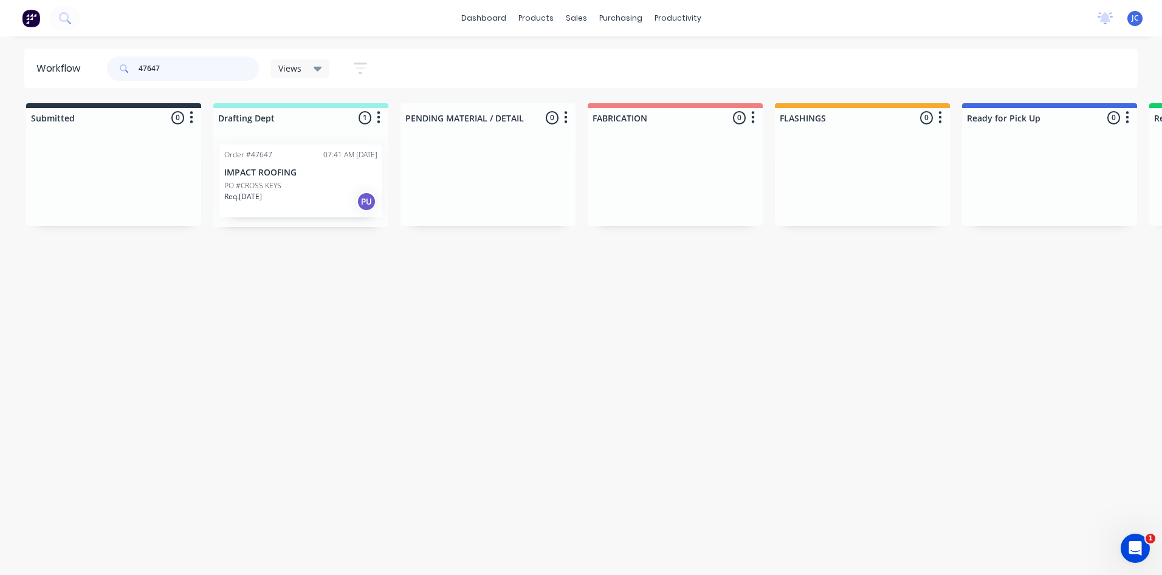
type input "47647"
click at [278, 162] on div "Order #47647 07:41 AM [DATE] IMPACT ROOFING PO #CROSS KEYS Req. [DATE] PU" at bounding box center [300, 181] width 163 height 73
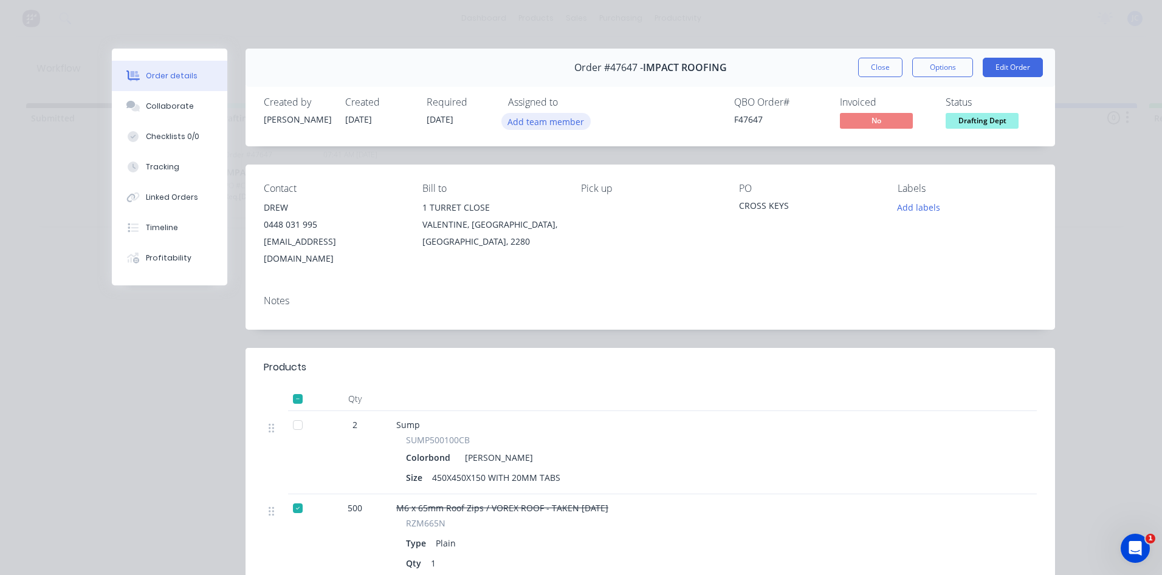
click at [570, 122] on button "Add team member" at bounding box center [545, 121] width 89 height 16
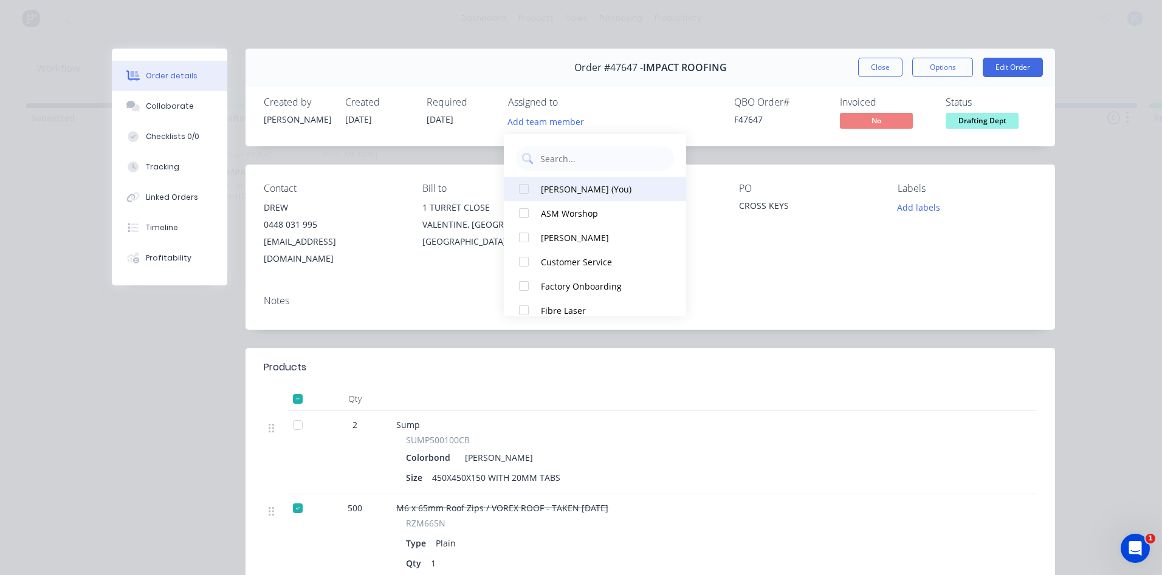
click at [523, 188] on div at bounding box center [524, 189] width 24 height 24
click at [687, 115] on div "QBO Order # F47647 Invoiced No Status Drafting Dept" at bounding box center [832, 114] width 407 height 35
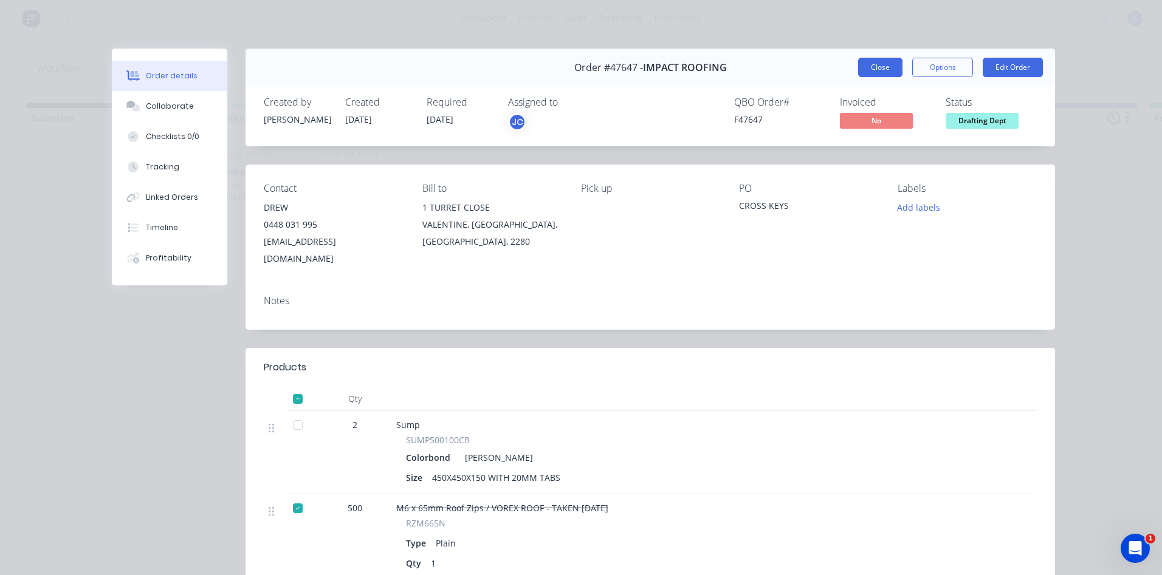
click at [886, 67] on button "Close" at bounding box center [880, 67] width 44 height 19
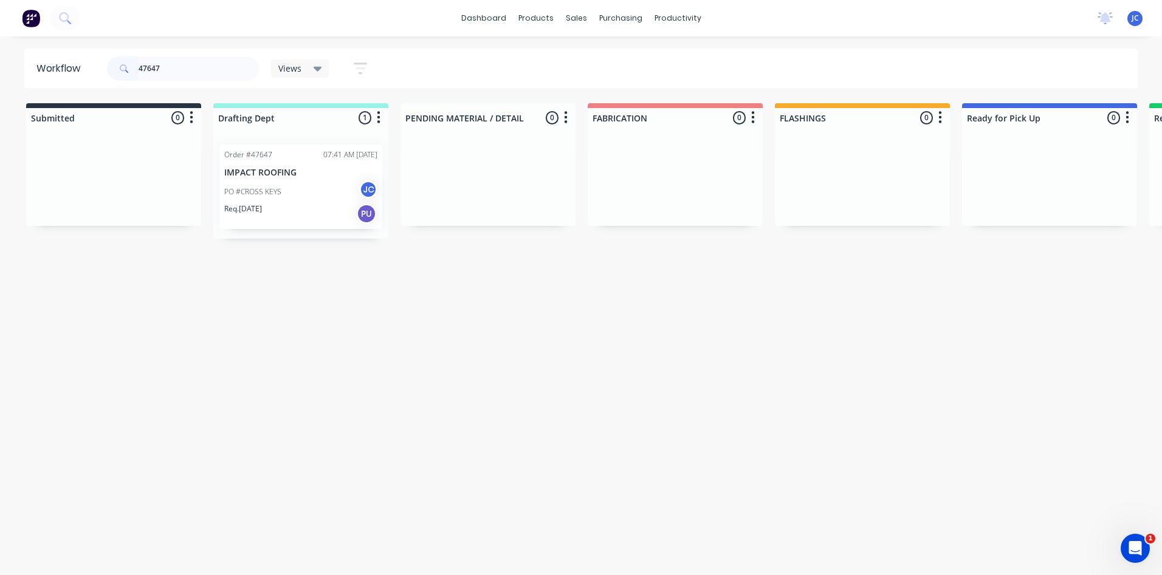
click at [281, 157] on div "Order #47647 07:41 AM [DATE]" at bounding box center [300, 154] width 153 height 11
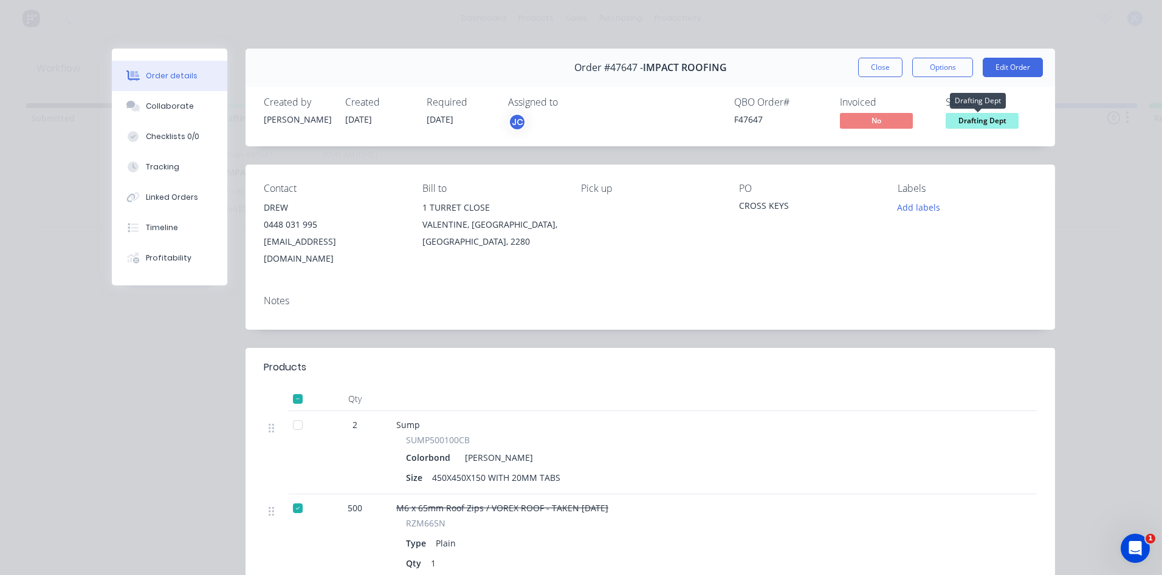
click at [965, 122] on span "Drafting Dept" at bounding box center [981, 120] width 73 height 15
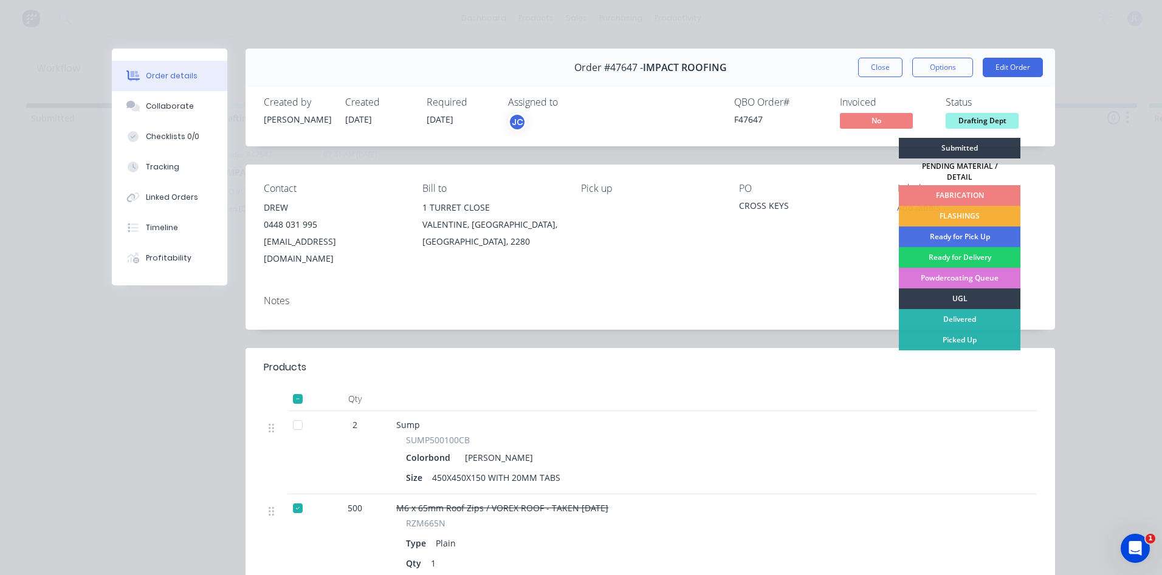
click at [954, 185] on div "FABRICATION" at bounding box center [960, 195] width 122 height 21
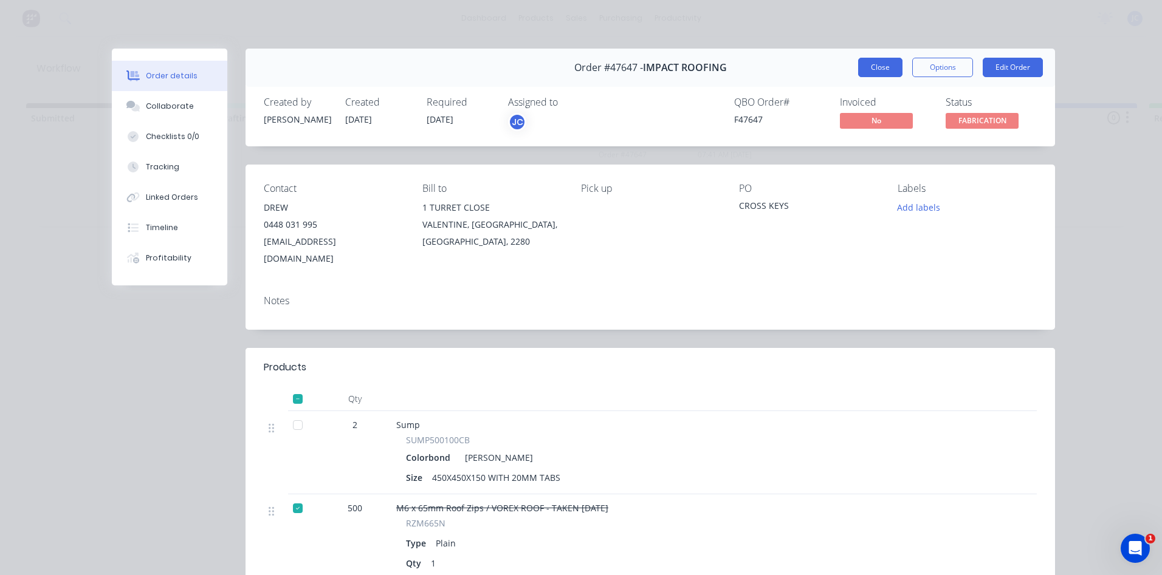
click at [867, 67] on button "Close" at bounding box center [880, 67] width 44 height 19
